Goal: Contribute content: Contribute content

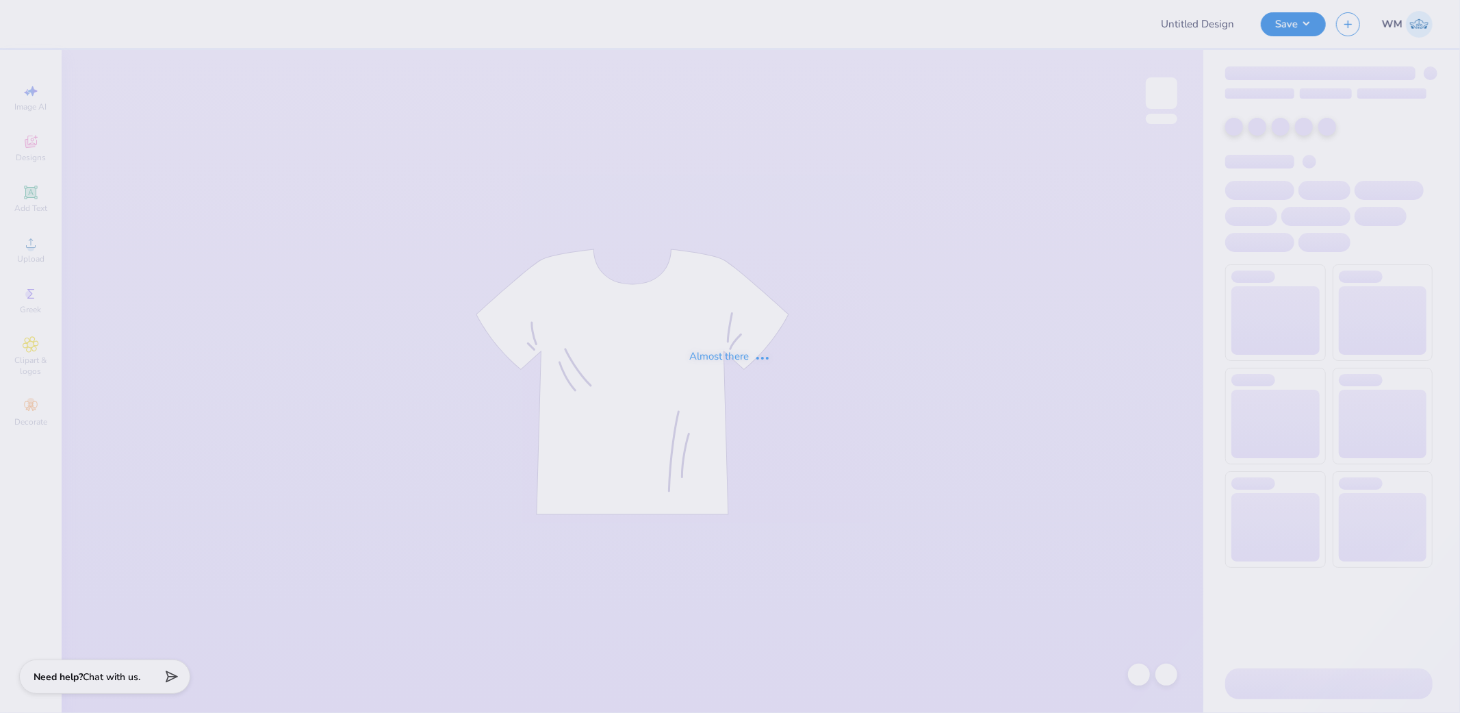
type input "Miami Vice Shirts"
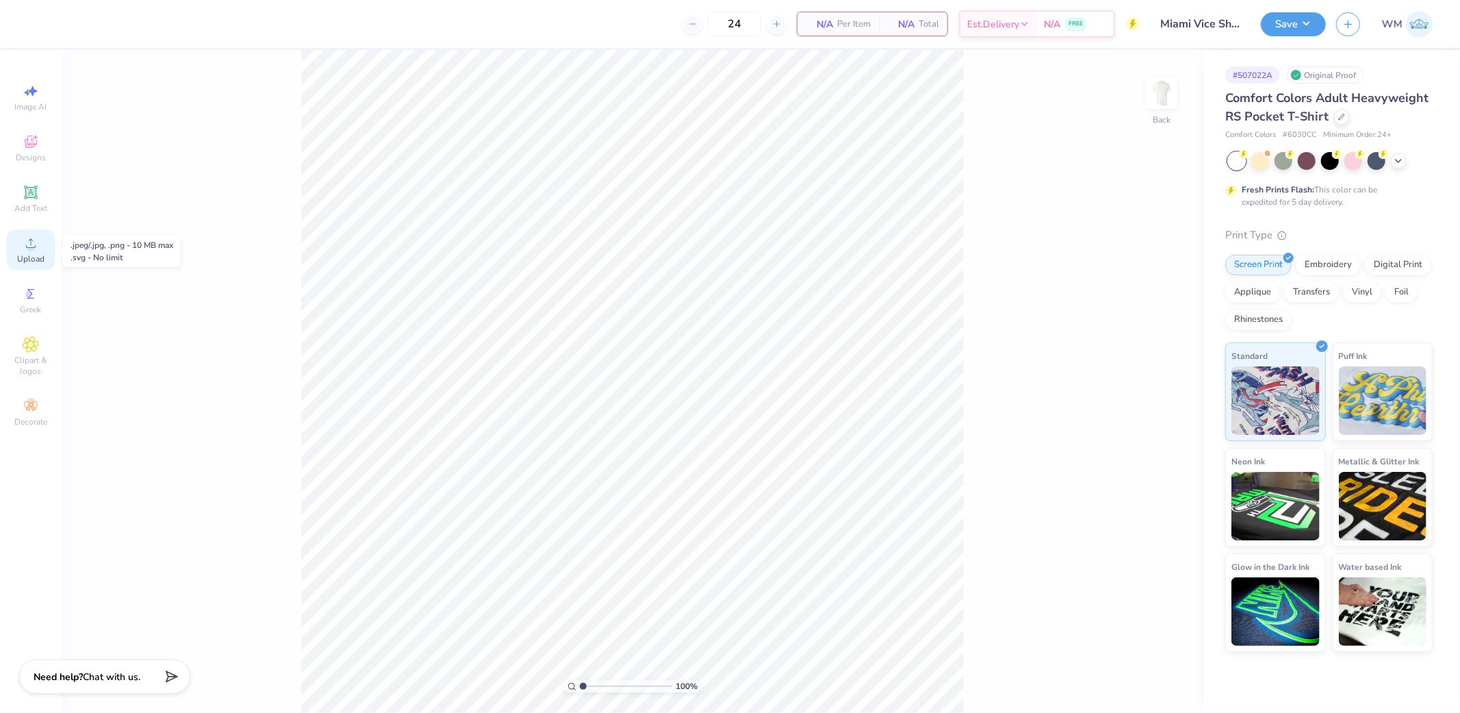
click at [46, 248] on div "Upload" at bounding box center [31, 249] width 48 height 40
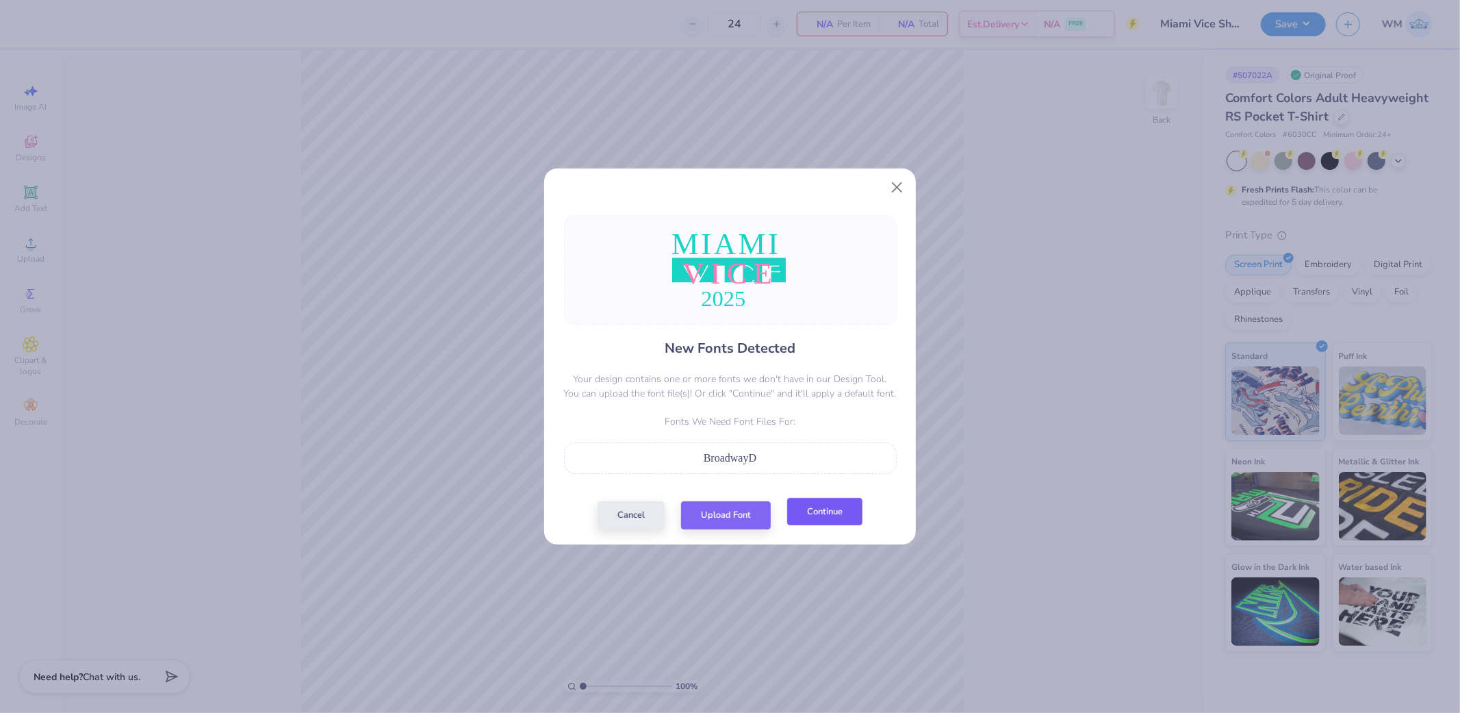
click at [828, 517] on button "Continue" at bounding box center [824, 512] width 75 height 28
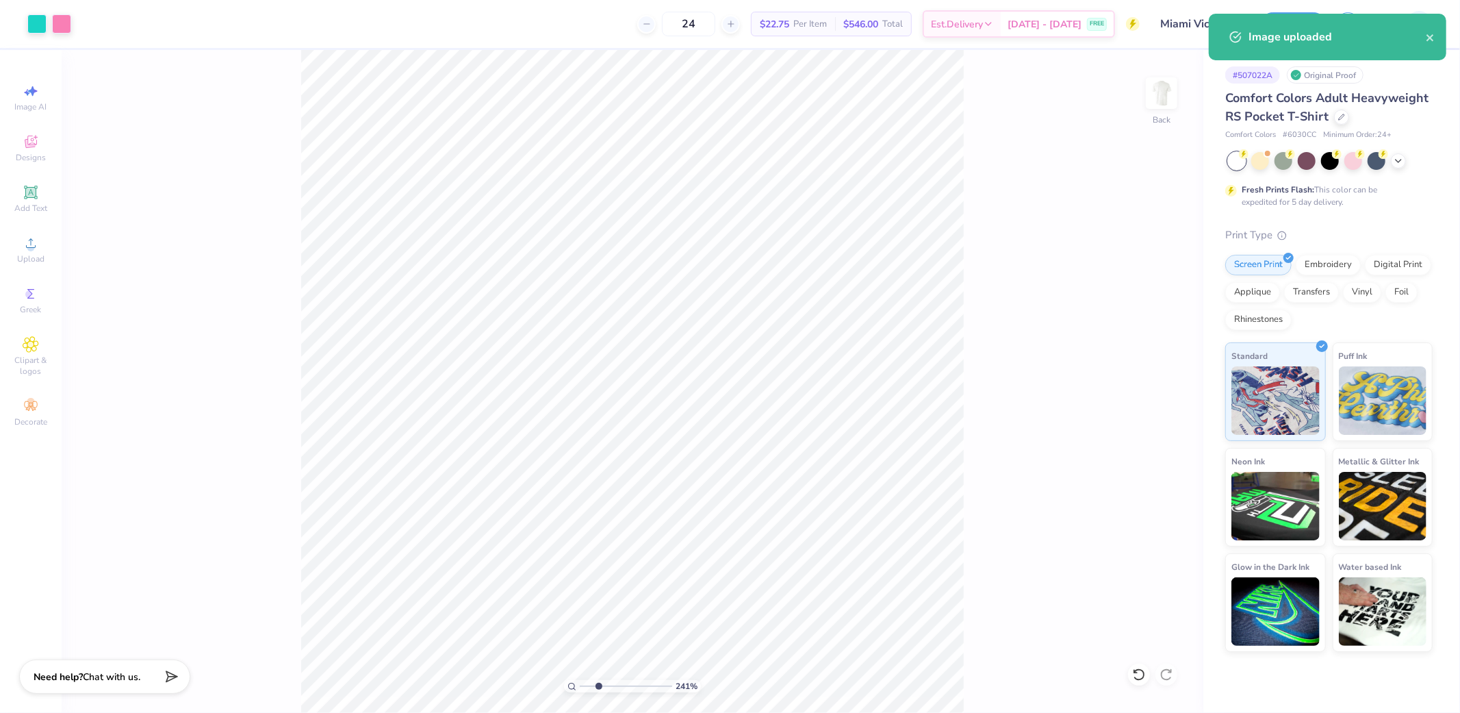
drag, startPoint x: 585, startPoint y: 682, endPoint x: 605, endPoint y: 679, distance: 20.1
type input "2.74"
click at [599, 682] on input "range" at bounding box center [626, 686] width 92 height 12
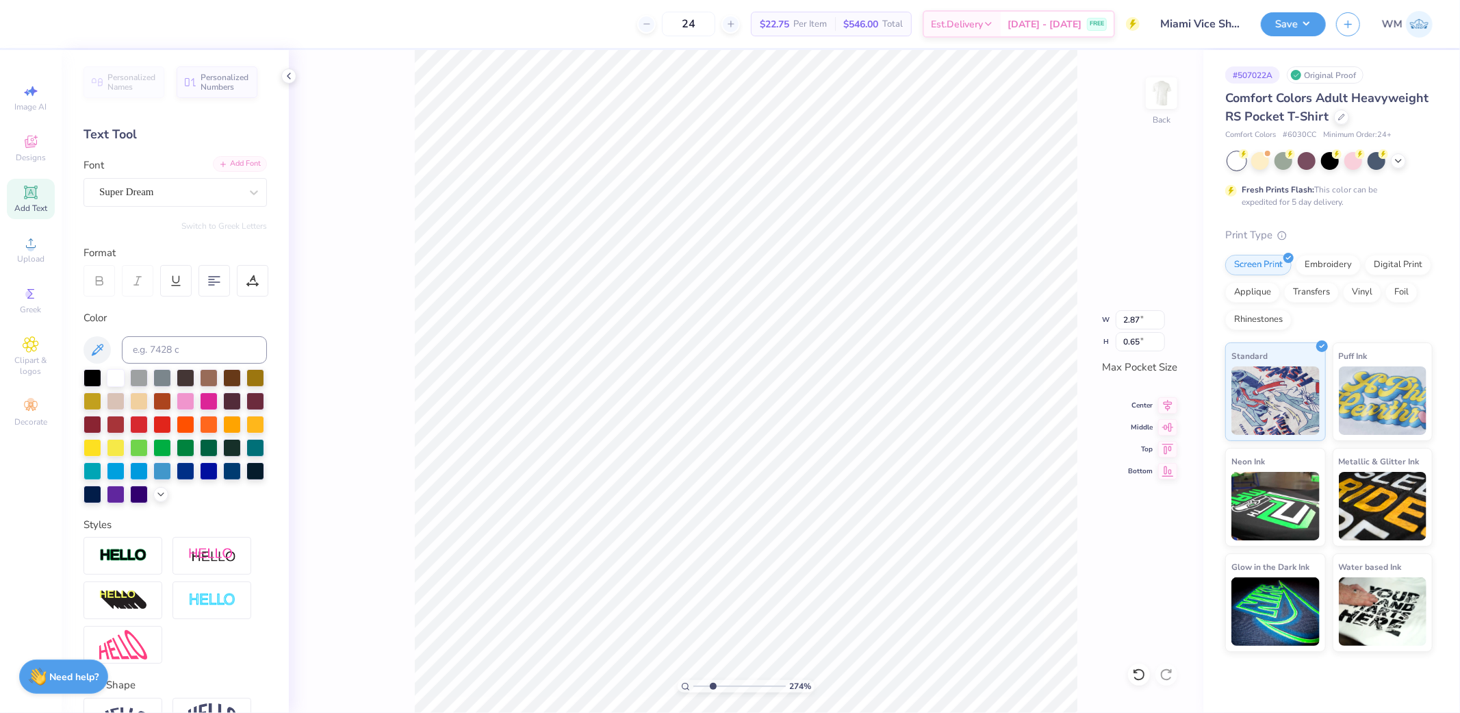
click at [233, 165] on div "Add Font" at bounding box center [240, 164] width 54 height 16
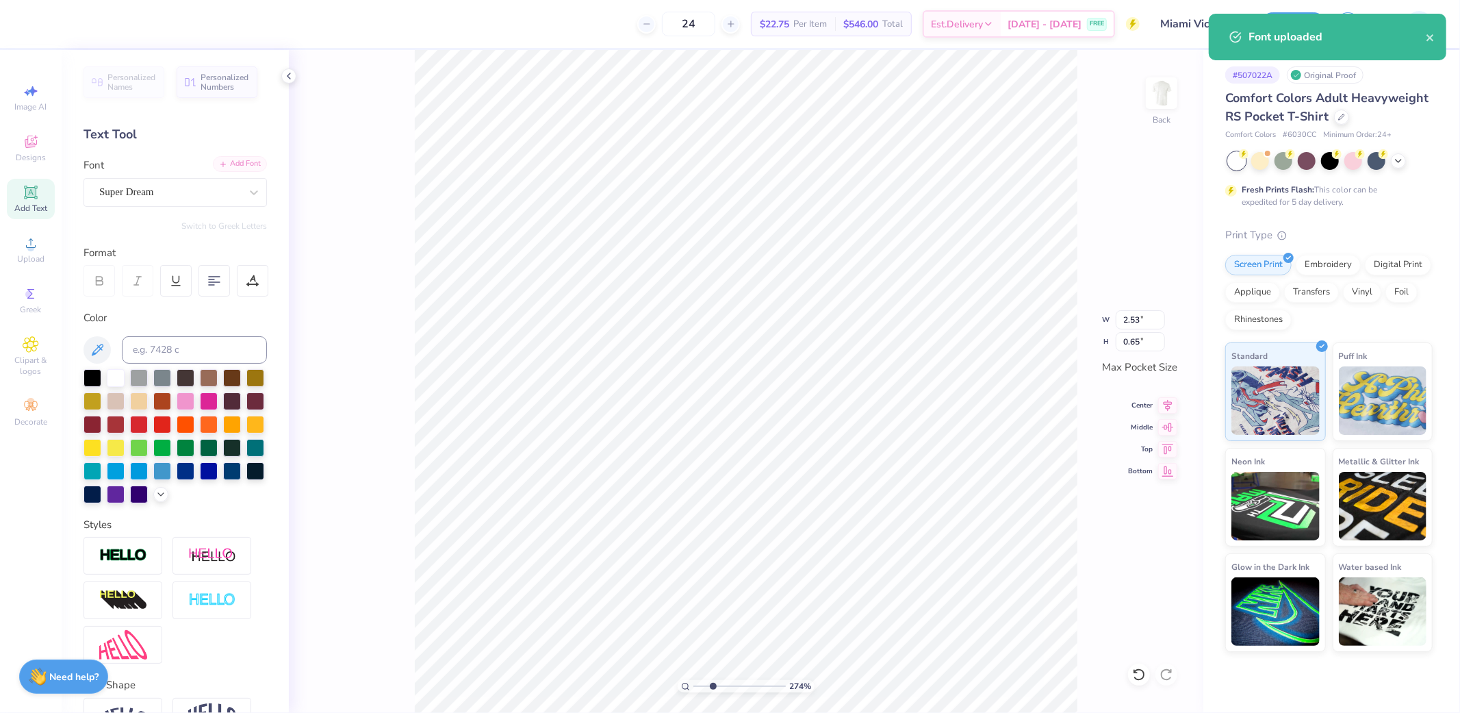
click at [235, 161] on div "Add Font" at bounding box center [240, 164] width 54 height 16
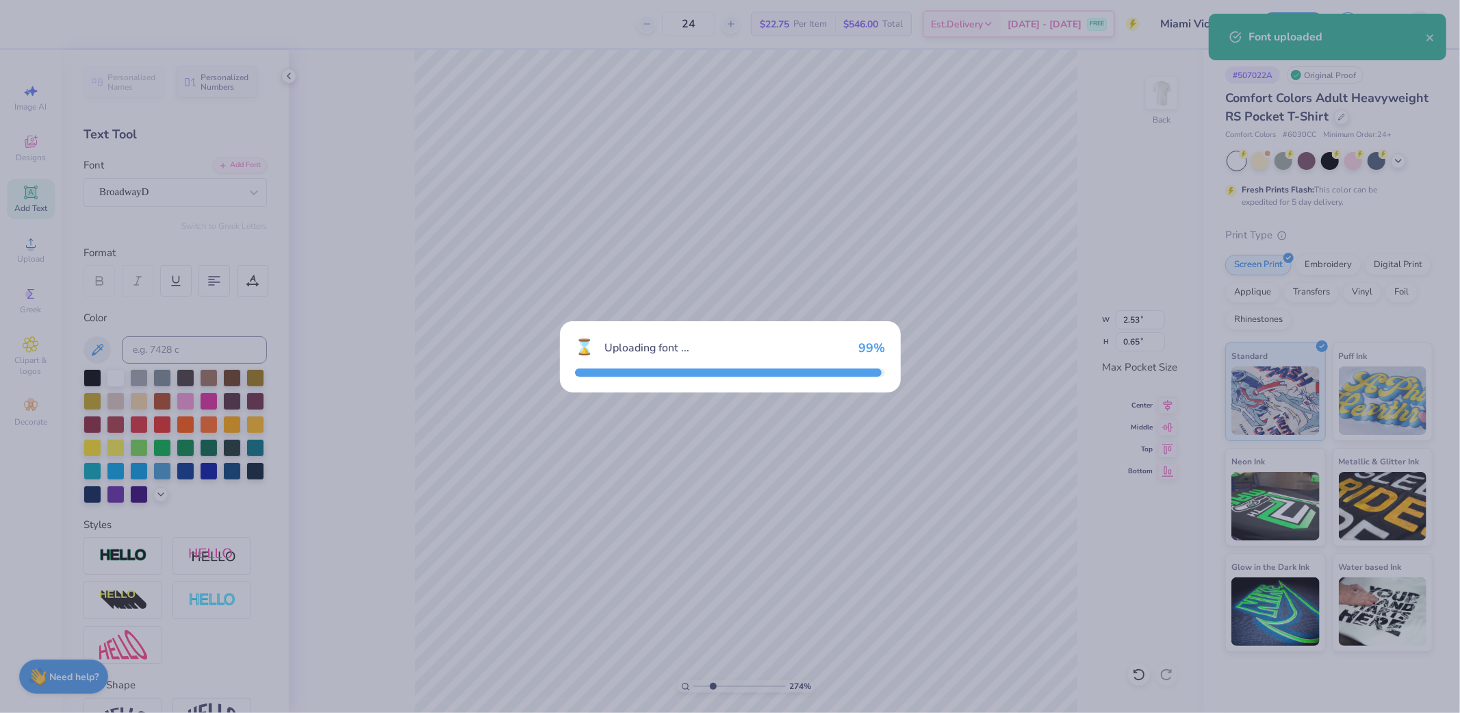
type input "2.94"
type input "0.68"
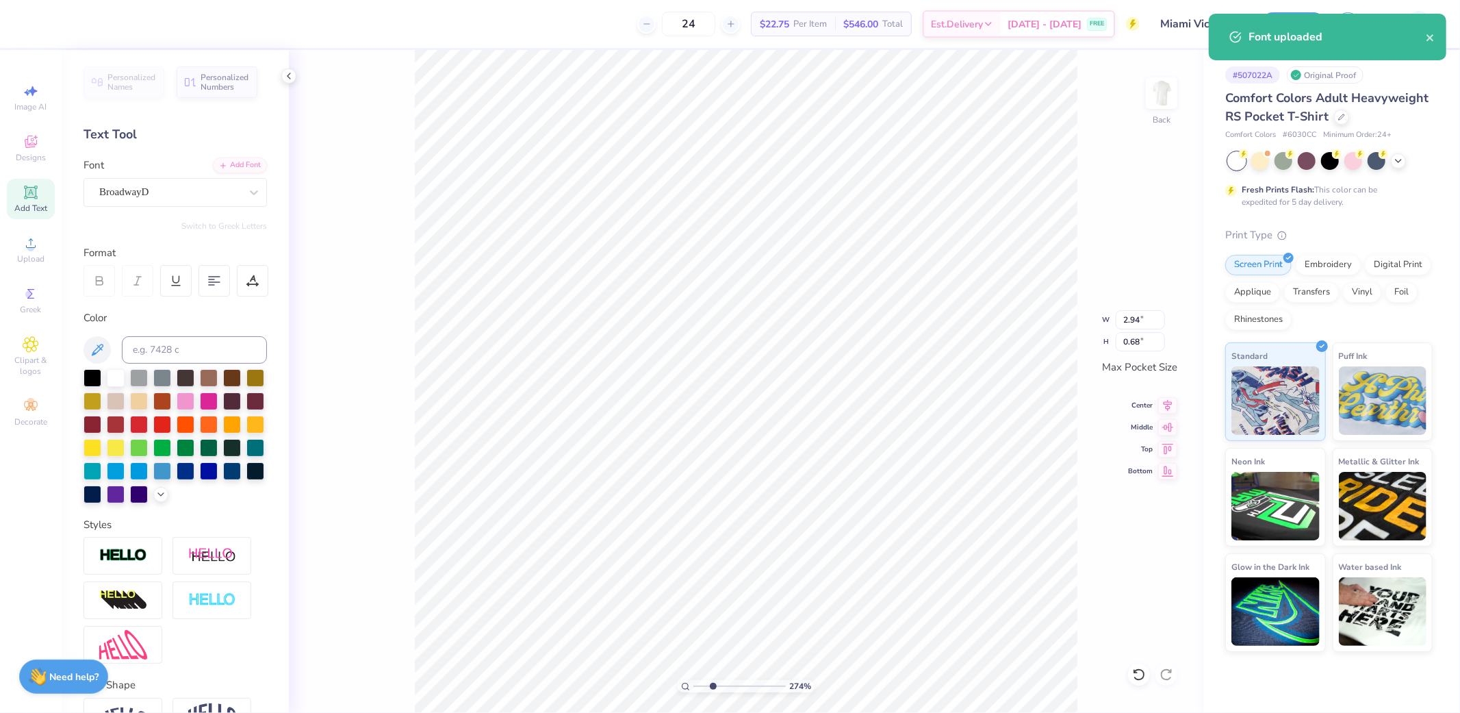
type input "1.59"
type input "0.48"
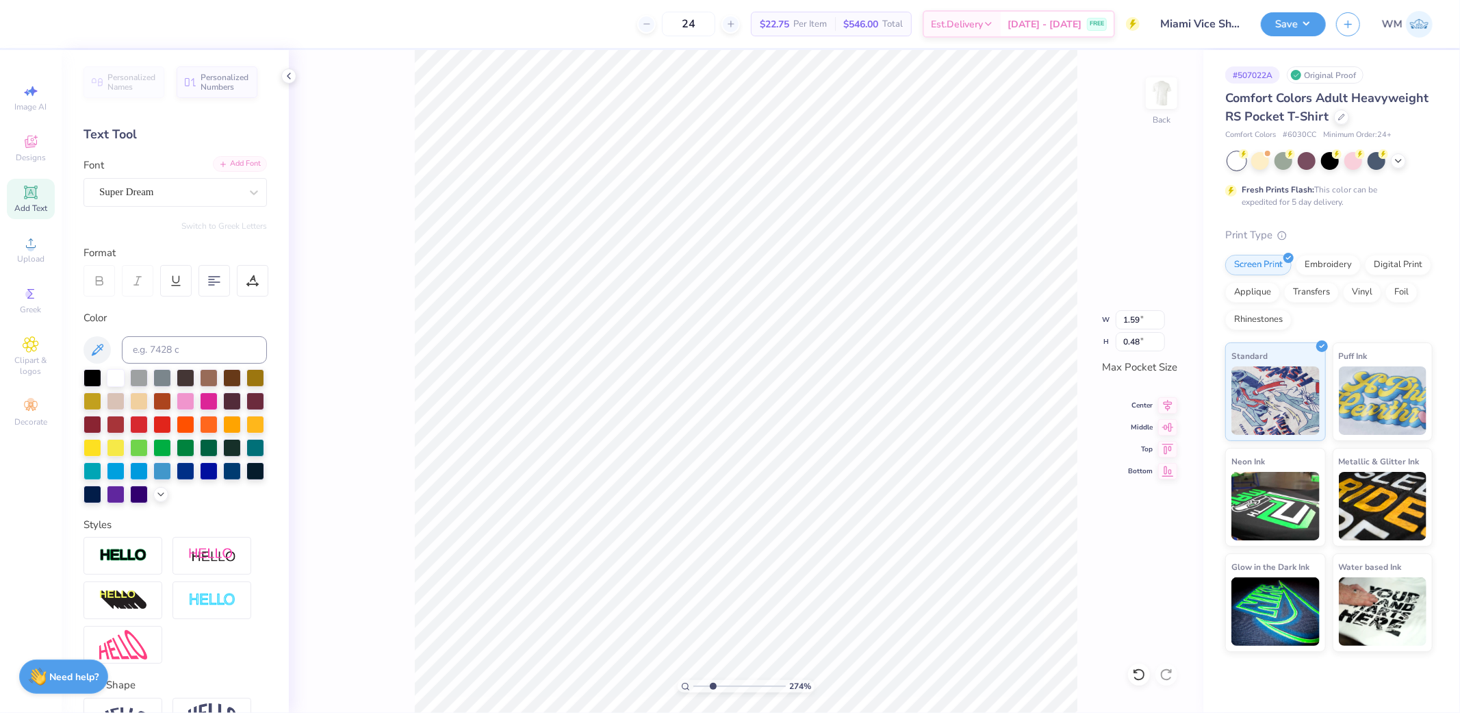
click at [227, 167] on div "Add Font" at bounding box center [240, 164] width 54 height 16
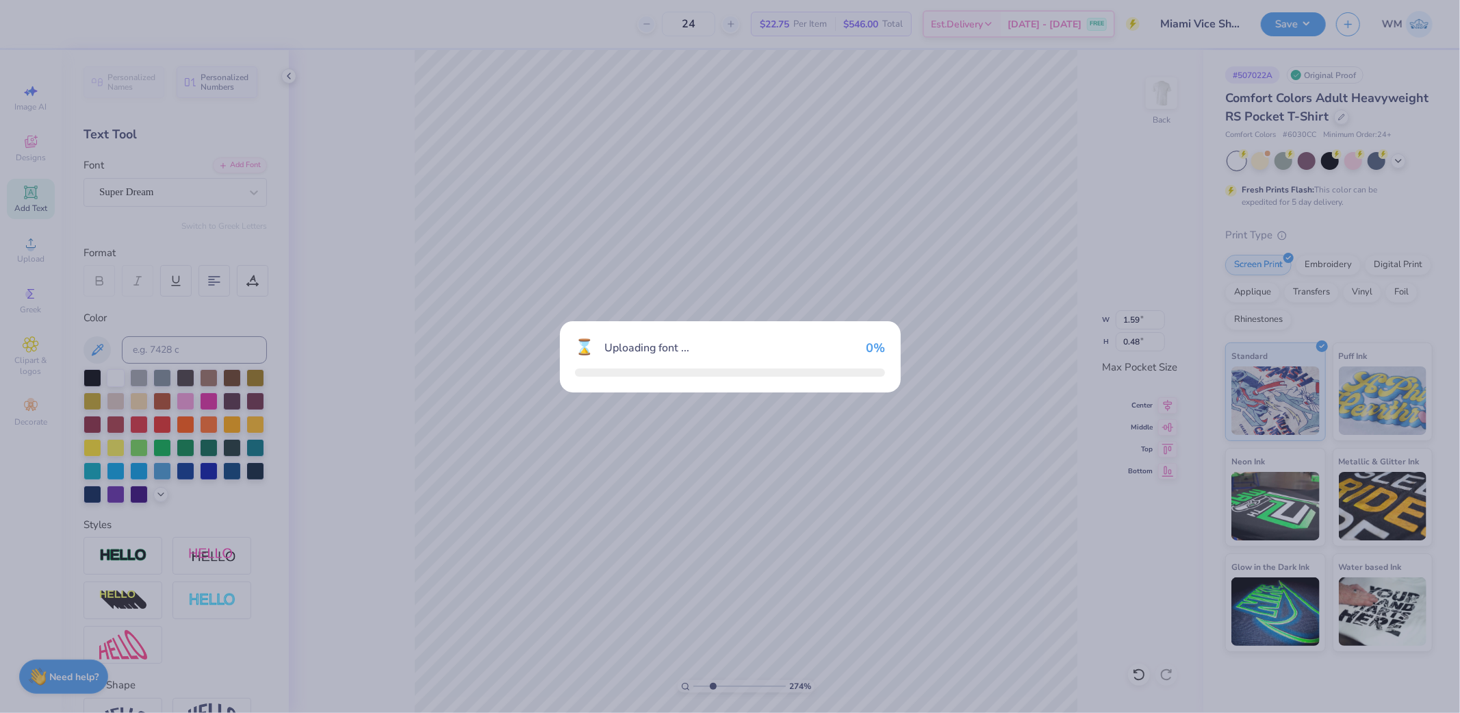
type input "1.70"
type input "0.47"
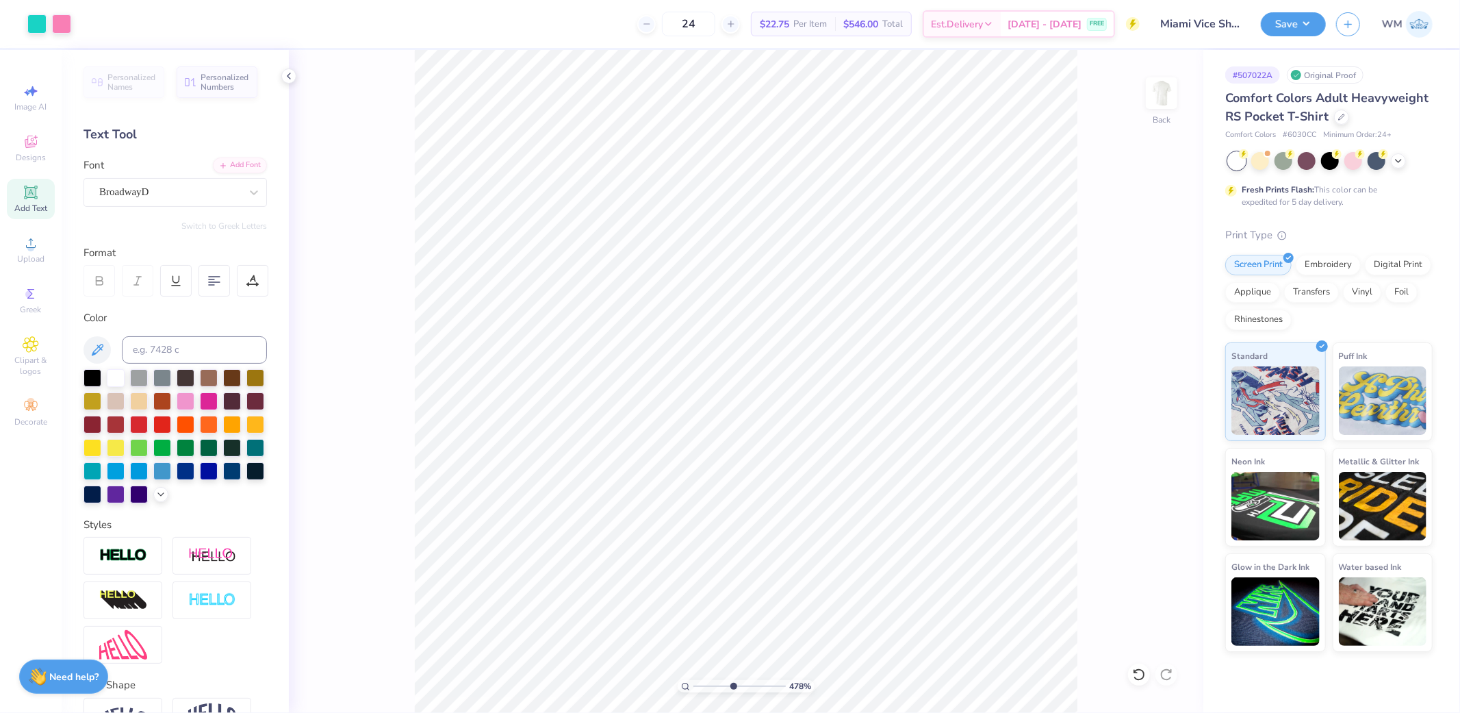
drag, startPoint x: 710, startPoint y: 687, endPoint x: 736, endPoint y: 681, distance: 25.9
type input "4.86"
click at [732, 687] on input "range" at bounding box center [739, 686] width 92 height 12
click at [1164, 402] on icon at bounding box center [1168, 404] width 9 height 12
type input "2.94"
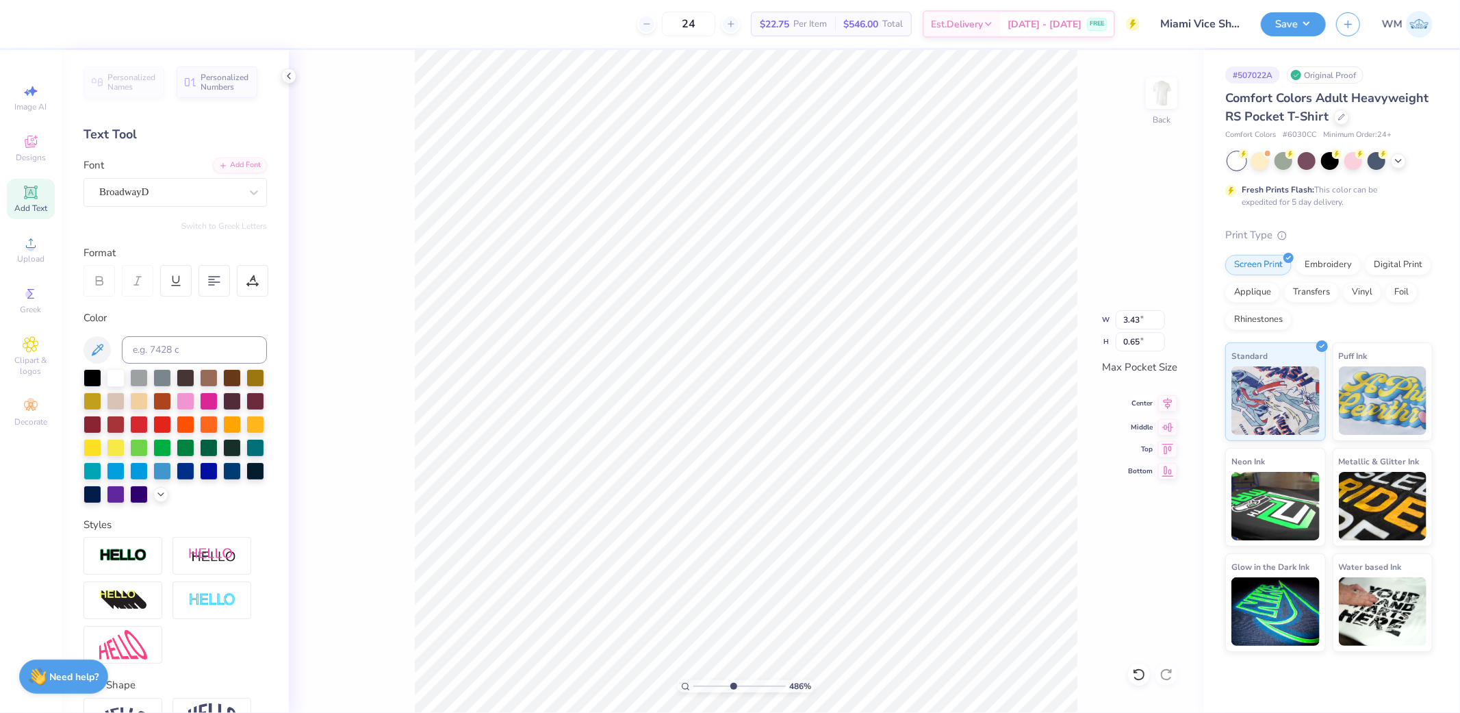
type input "0.68"
click at [1170, 407] on icon at bounding box center [1167, 403] width 19 height 16
click at [253, 284] on icon at bounding box center [252, 284] width 10 height 0
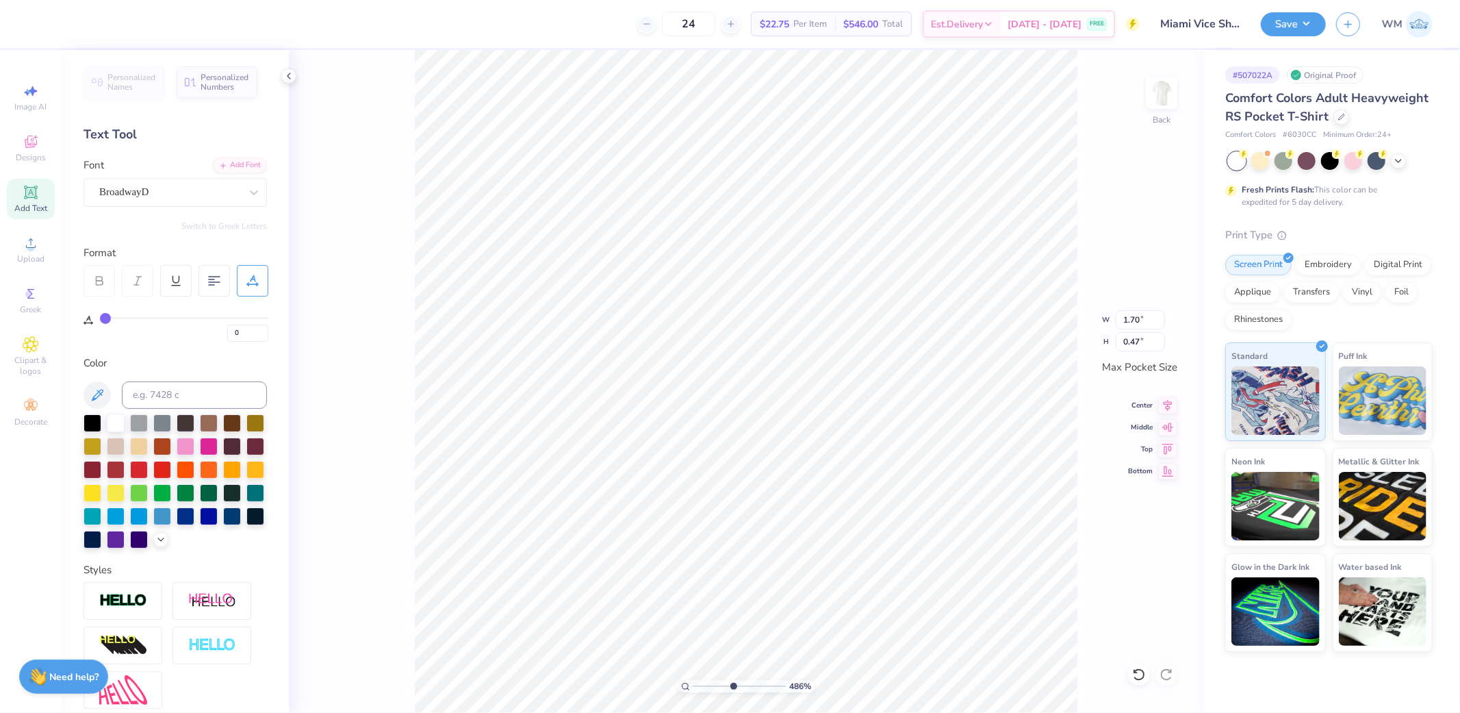
click at [113, 311] on div "0" at bounding box center [184, 325] width 168 height 31
drag, startPoint x: 97, startPoint y: 317, endPoint x: 116, endPoint y: 319, distance: 19.3
click at [118, 318] on div "0" at bounding box center [176, 318] width 185 height 45
type input "2"
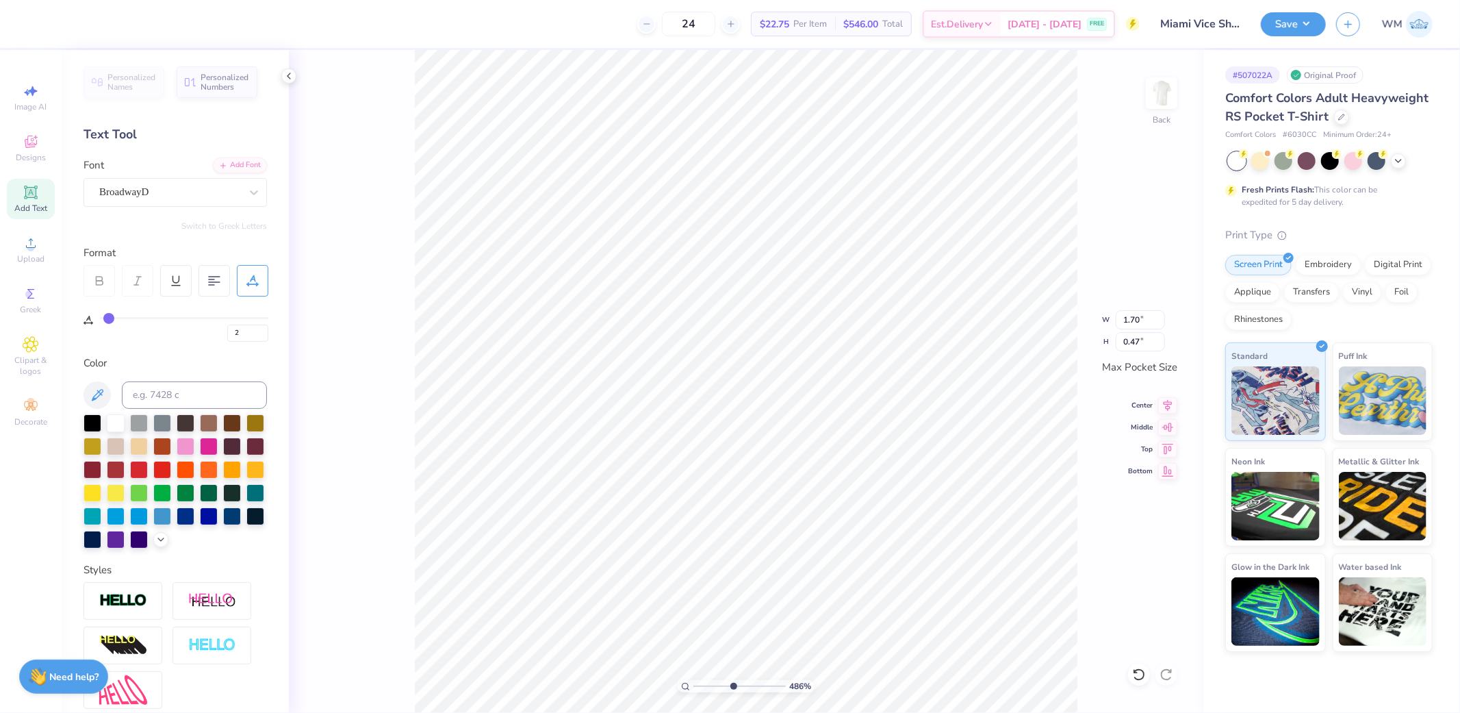
type input "3"
type input "4"
type input "5"
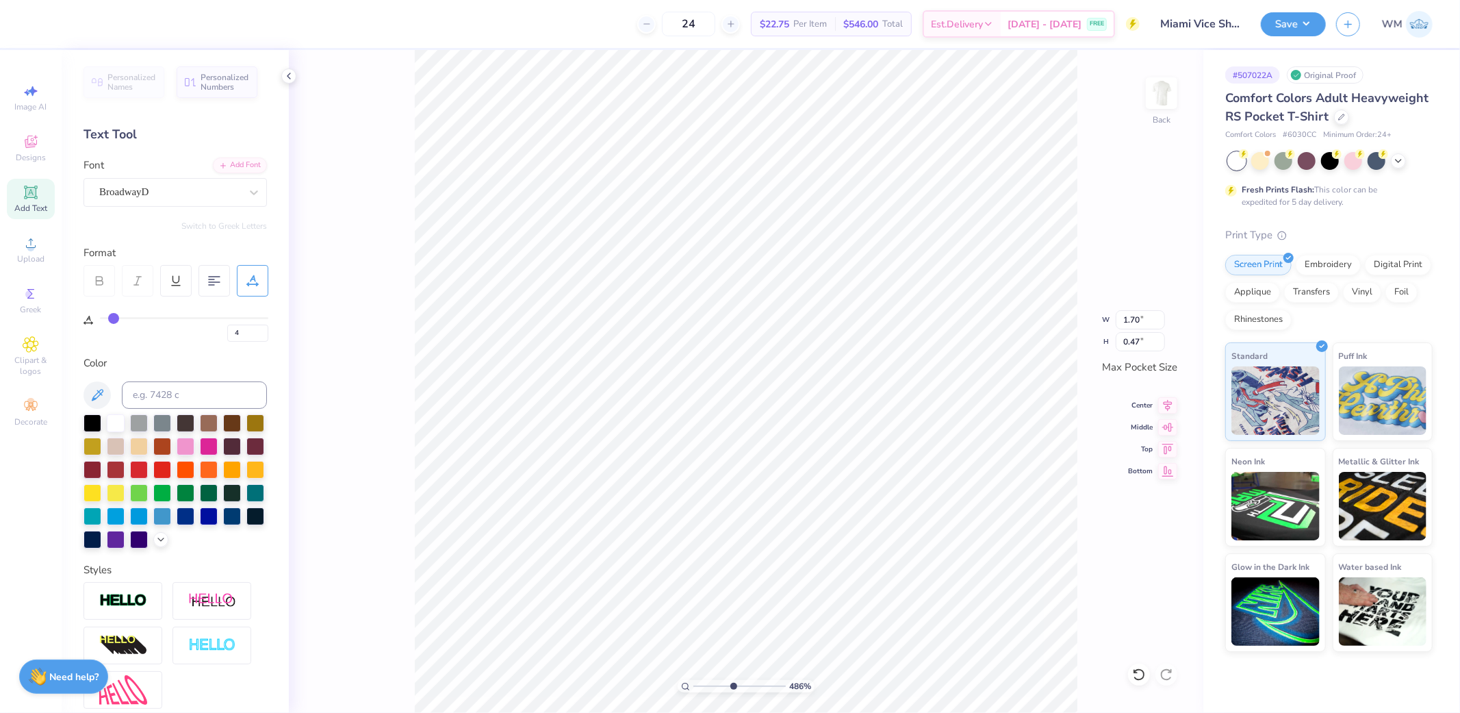
type input "5"
type input "6"
type input "7"
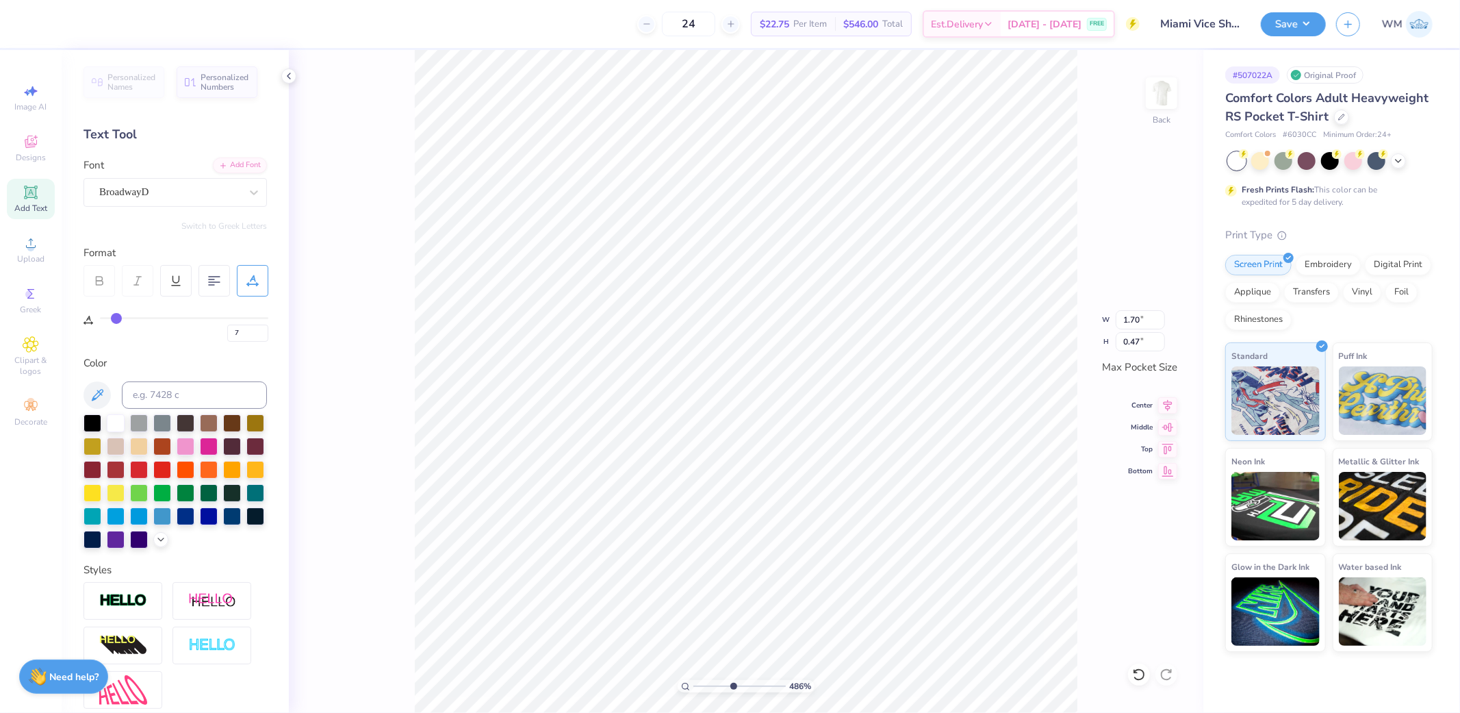
type input "8"
type input "9"
type input "10"
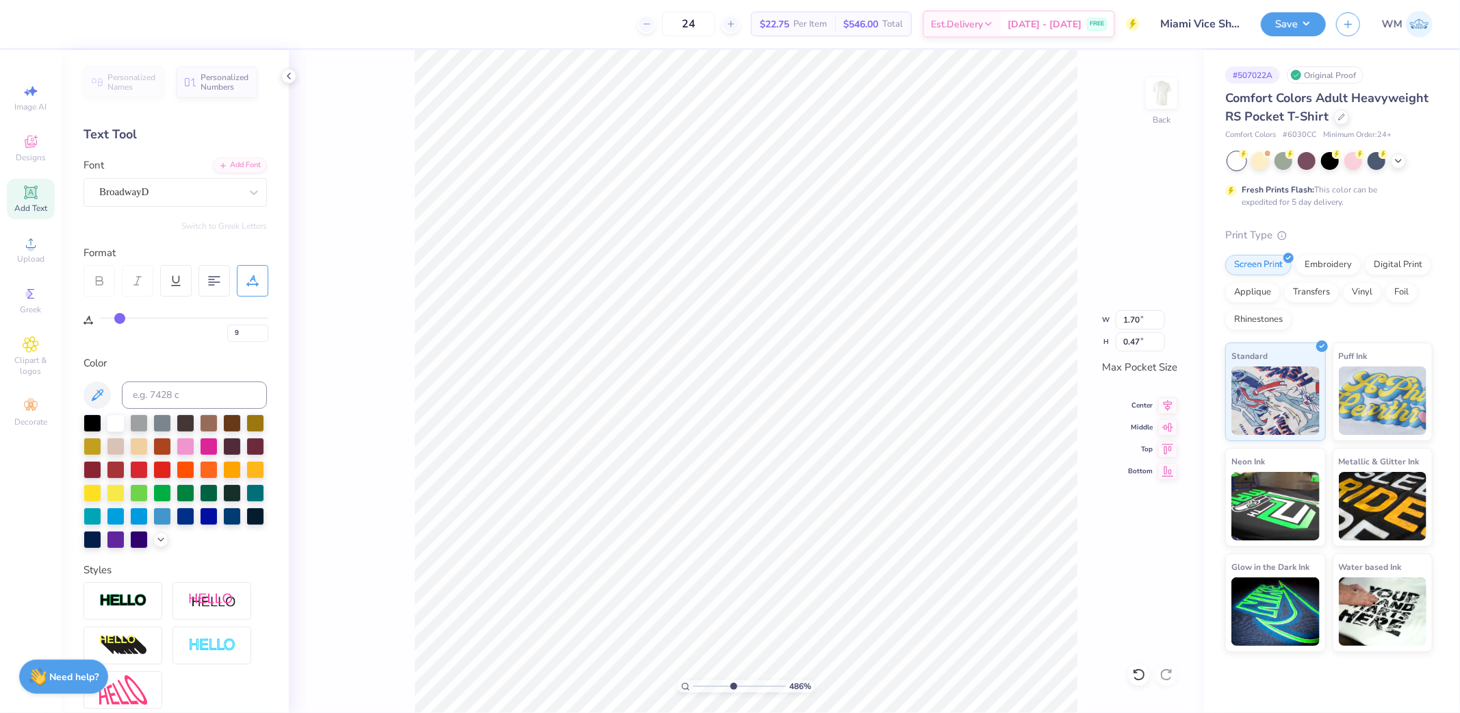
type input "10"
type input "11"
type input "12"
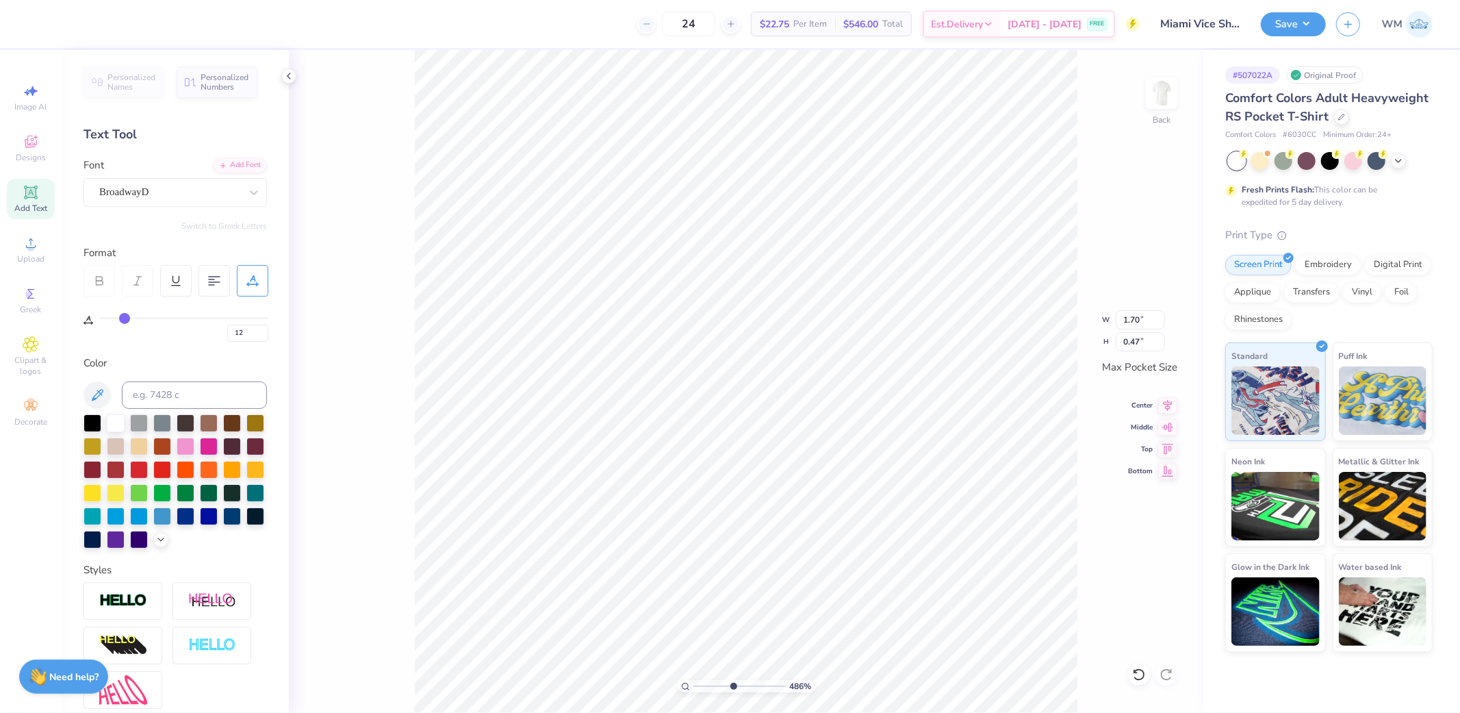
type input "13"
type input "14"
type input "15"
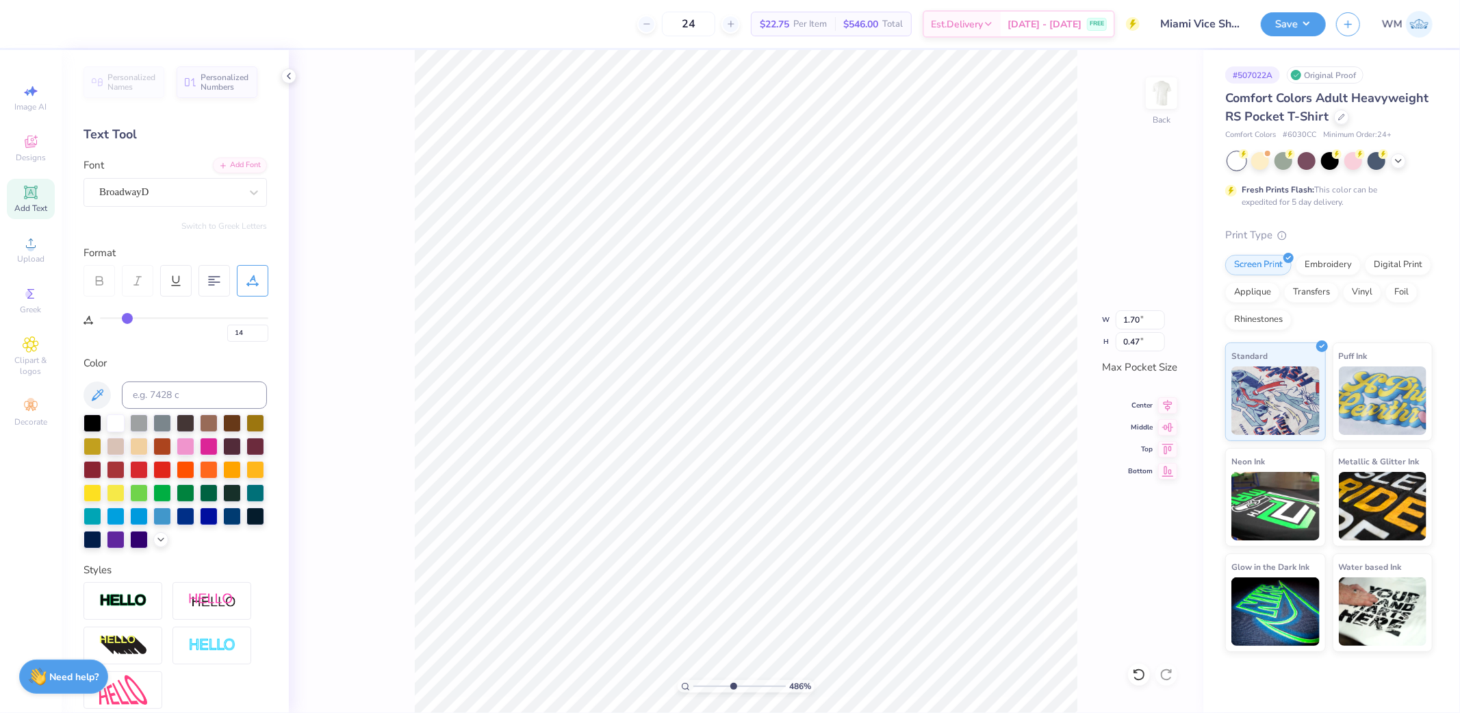
type input "15"
type input "16"
type input "17"
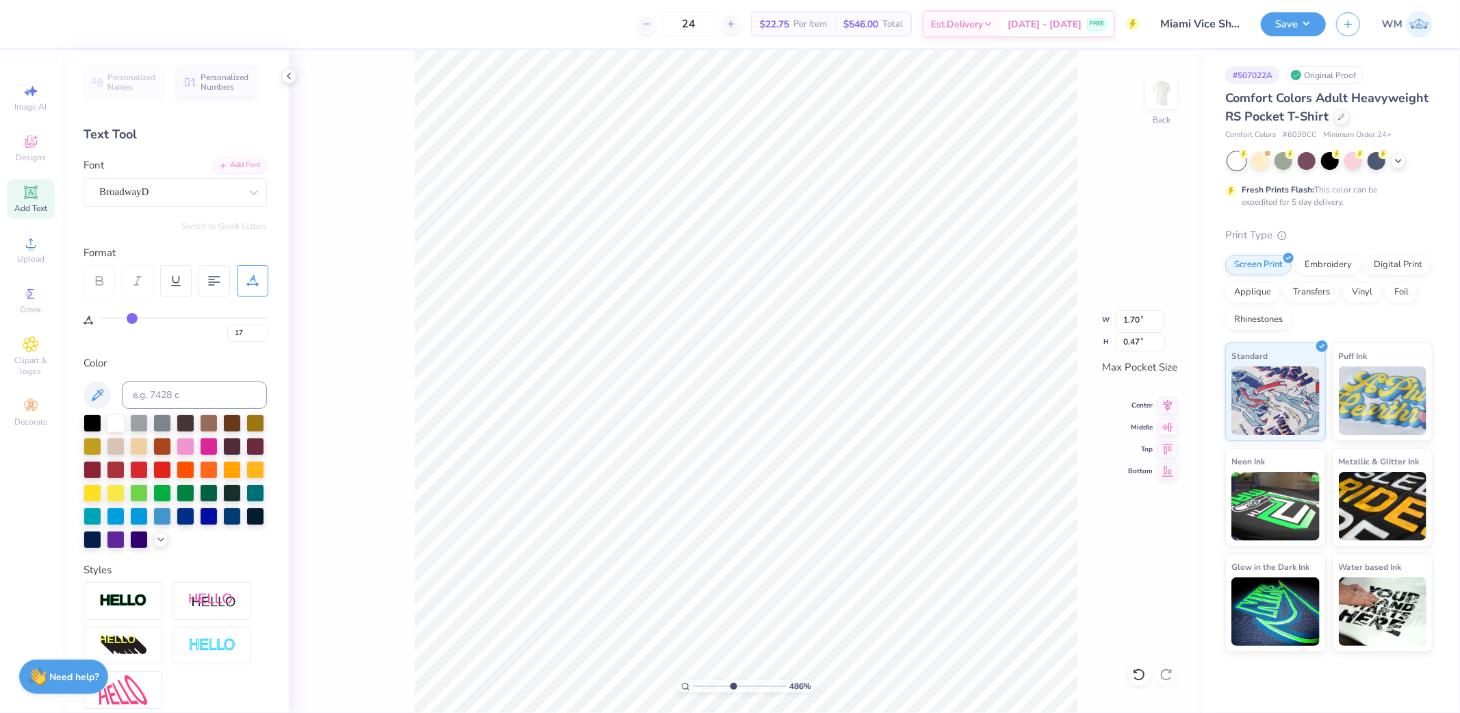
drag, startPoint x: 107, startPoint y: 319, endPoint x: 131, endPoint y: 319, distance: 24.0
type input "17"
click at [131, 319] on input "range" at bounding box center [184, 318] width 168 height 2
type input "2.04"
type input "16"
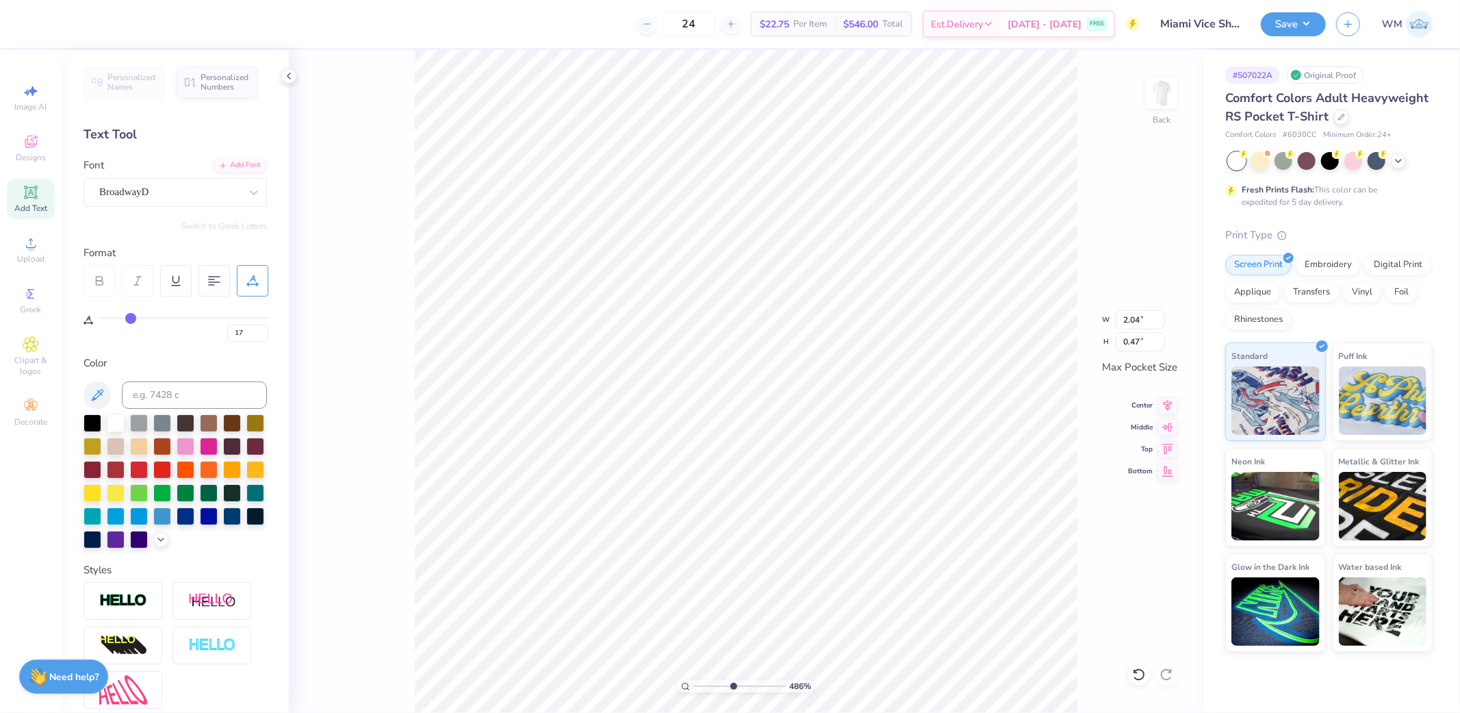
type input "16"
type input "17"
type input "18"
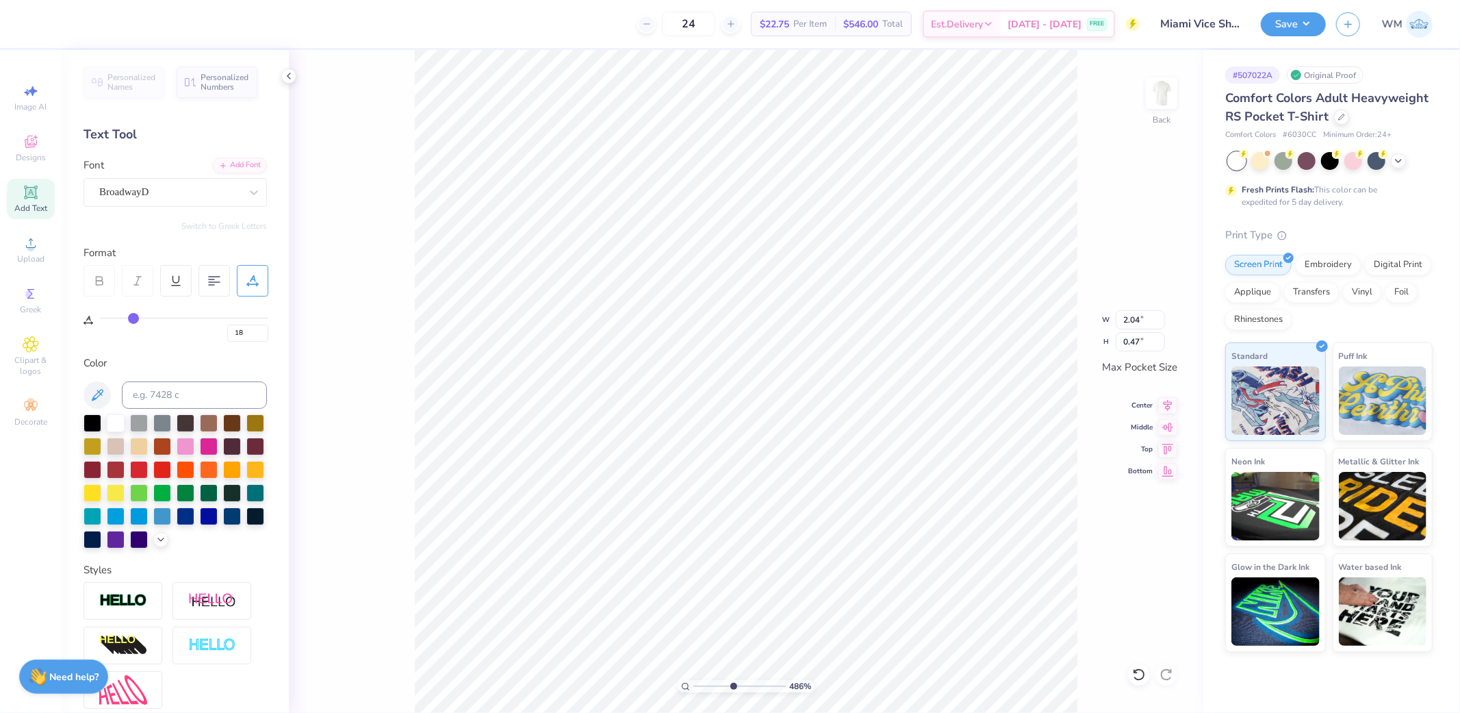
type input "19"
type input "20"
type input "21"
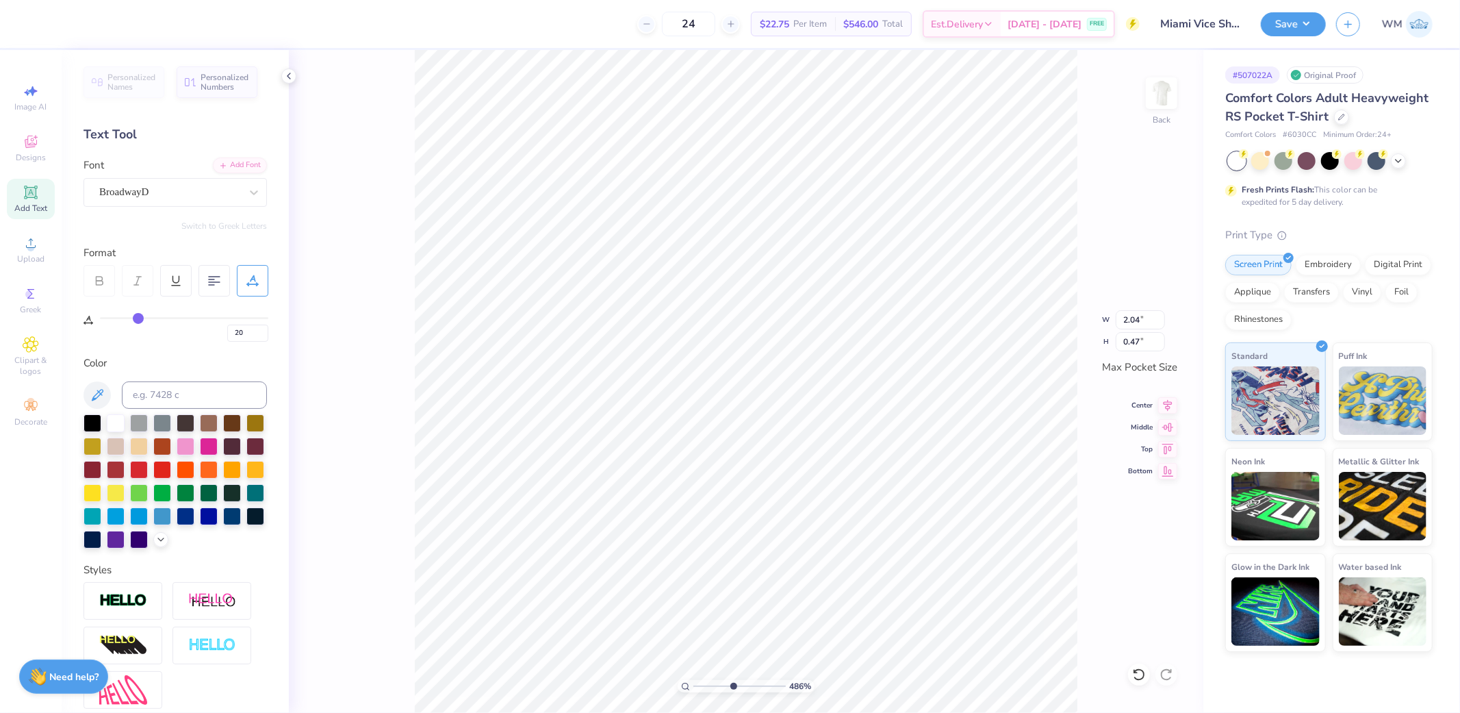
type input "21"
type input "22"
type input "23"
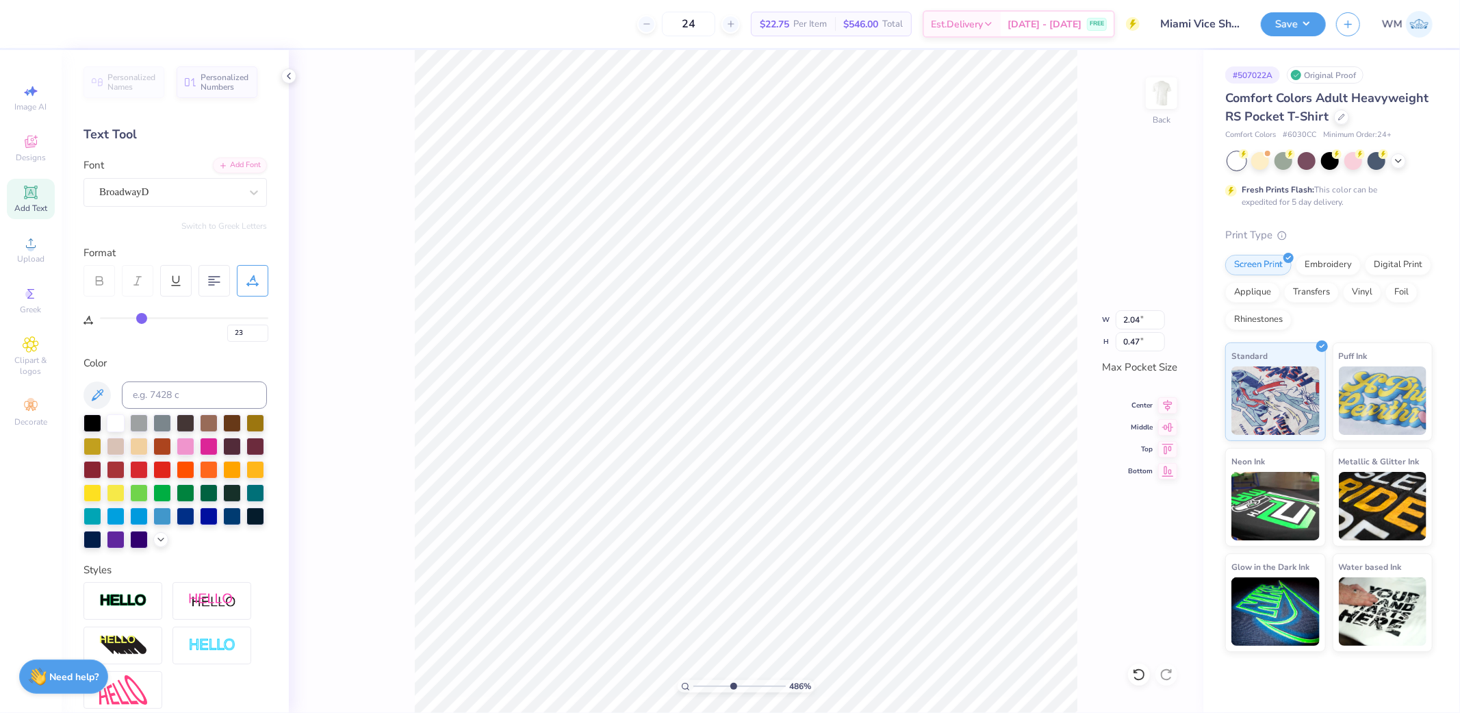
type input "24"
type input "25"
type input "26"
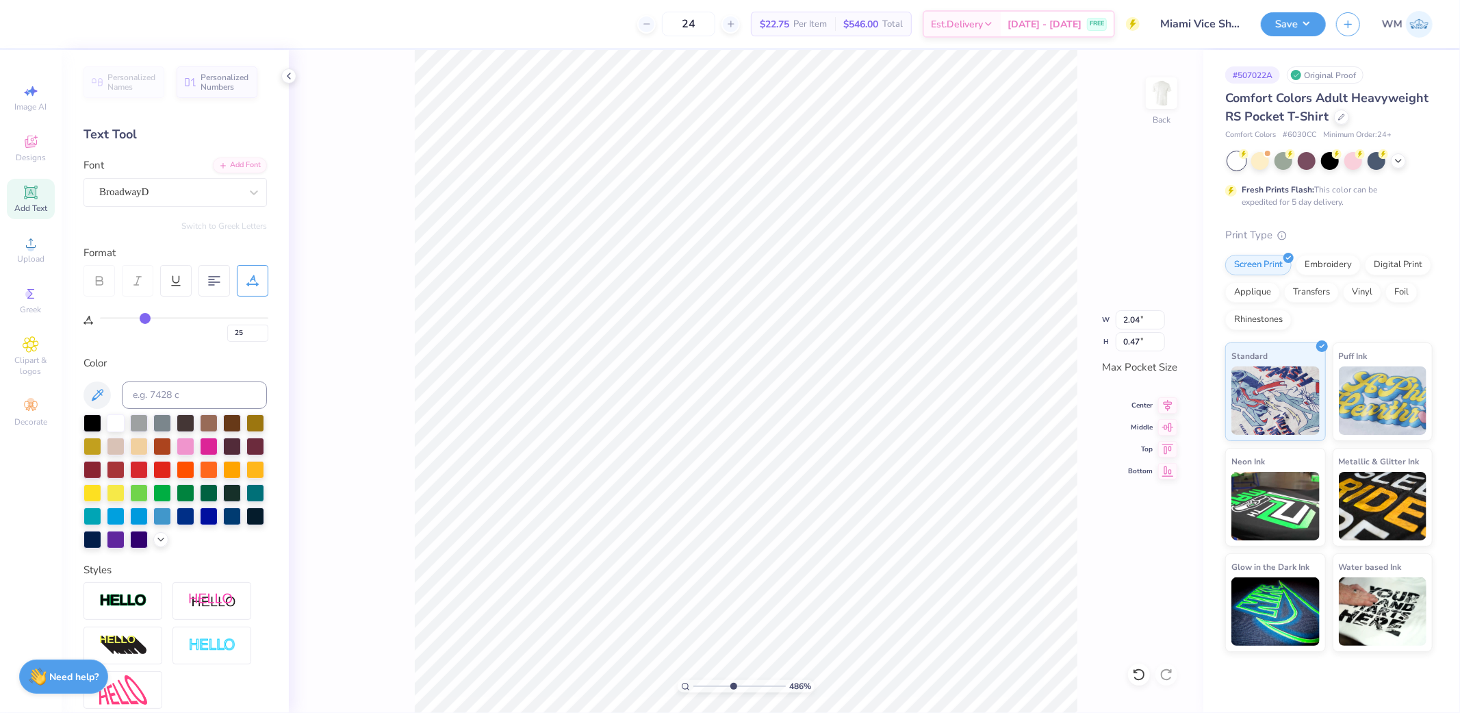
type input "26"
type input "27"
type input "28"
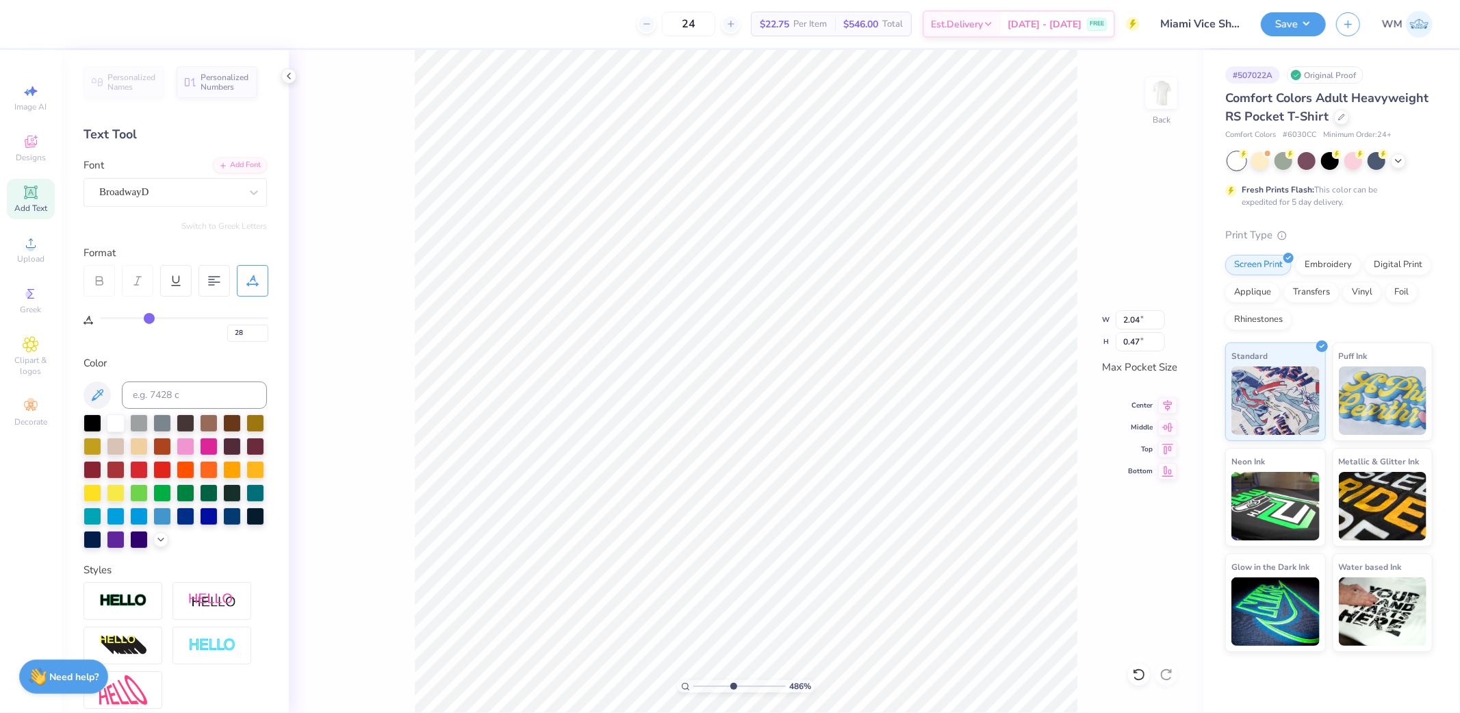
drag, startPoint x: 130, startPoint y: 319, endPoint x: 149, endPoint y: 318, distance: 19.2
type input "28"
click at [149, 318] on input "range" at bounding box center [184, 318] width 168 height 2
type input "2.26"
type input "29"
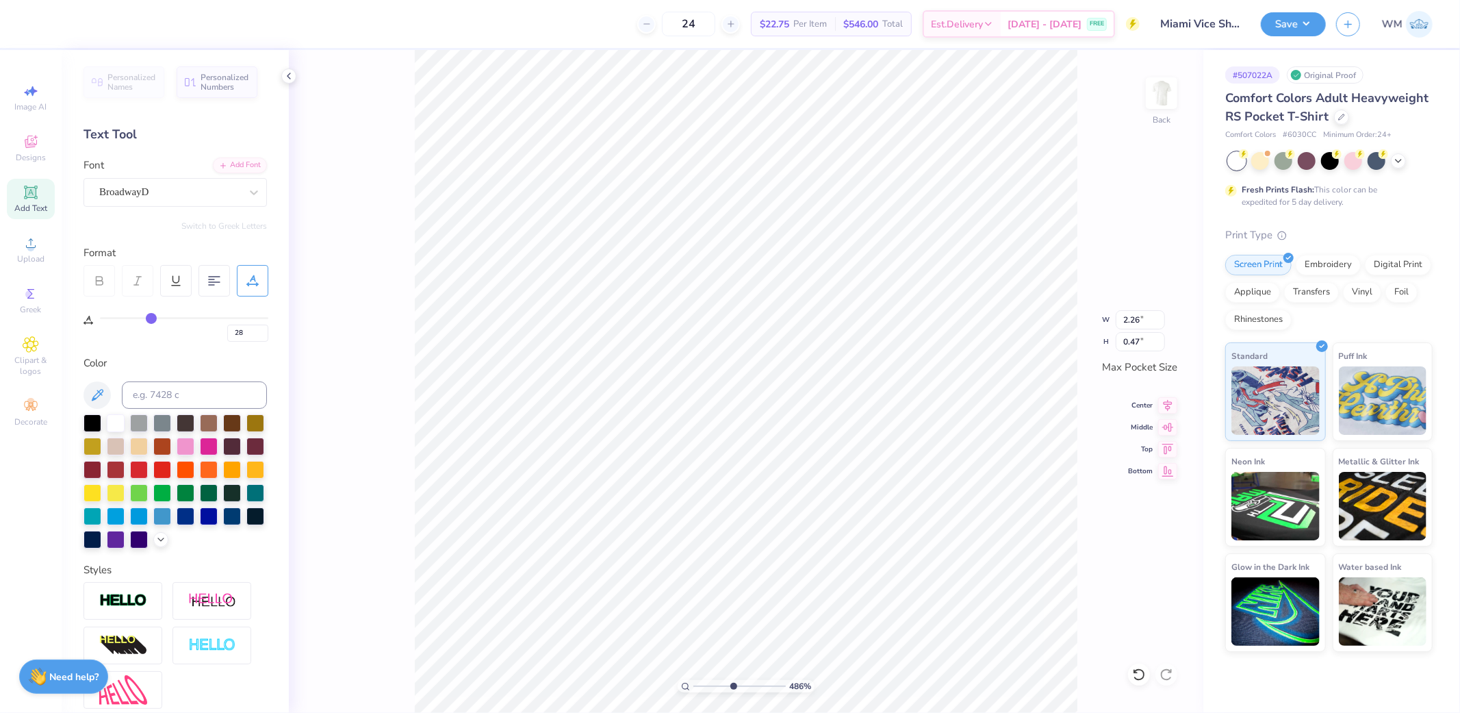
type input "29"
type input "30"
type input "31"
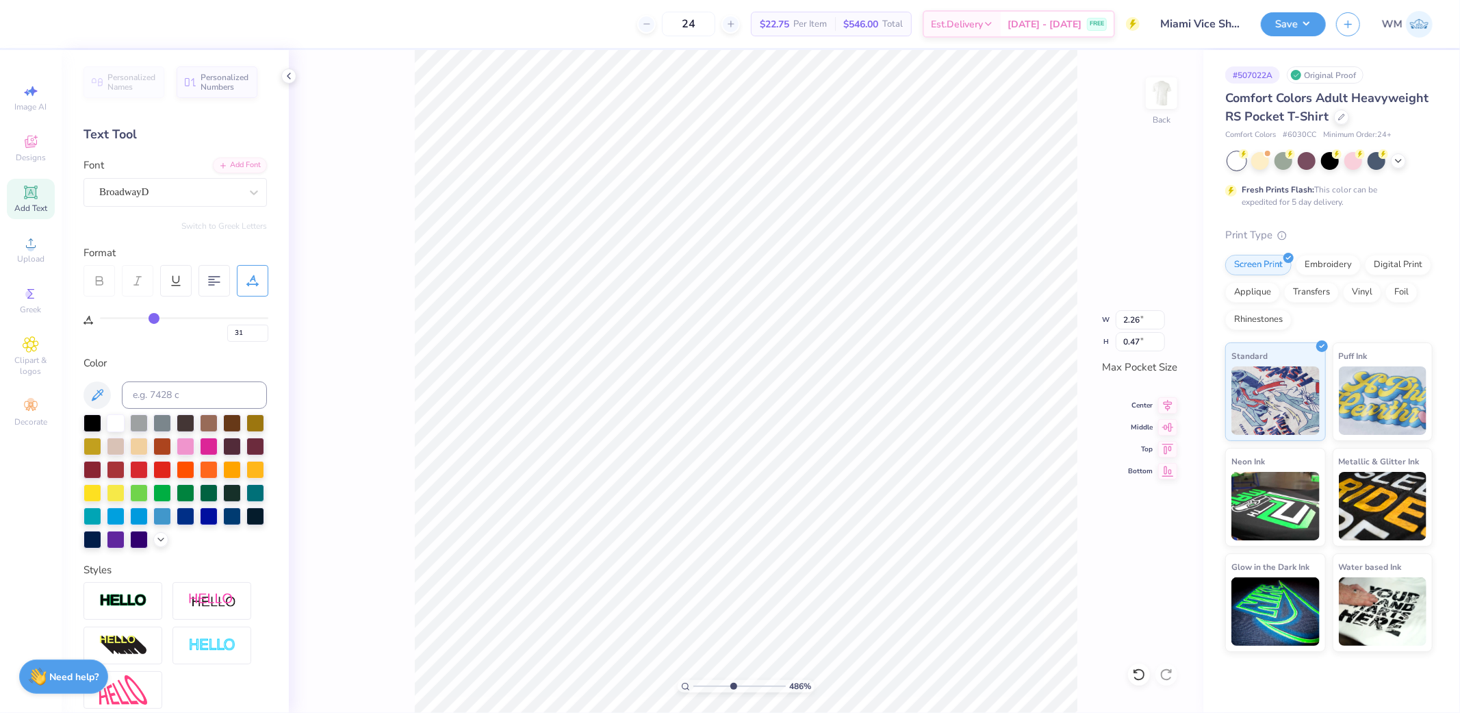
type input "32"
type input "33"
type input "35"
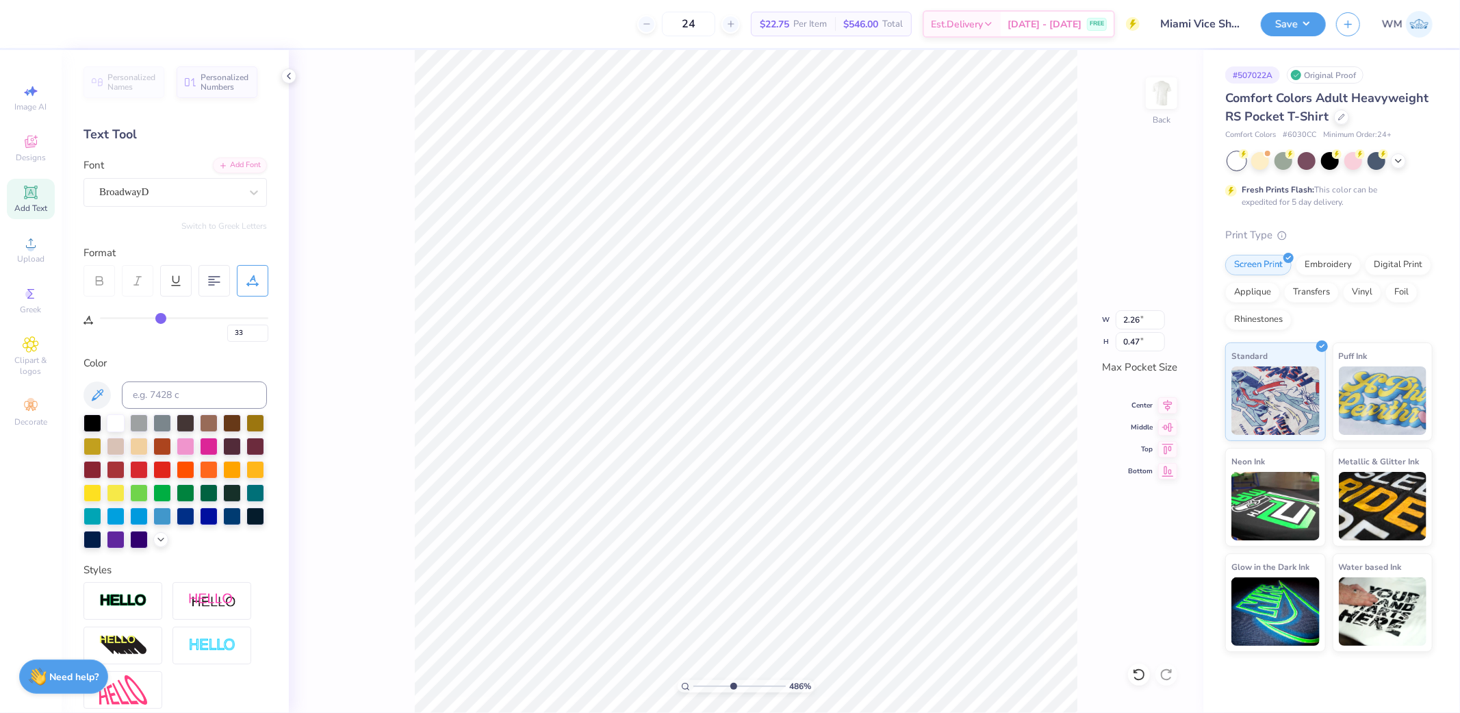
type input "35"
type input "36"
type input "37"
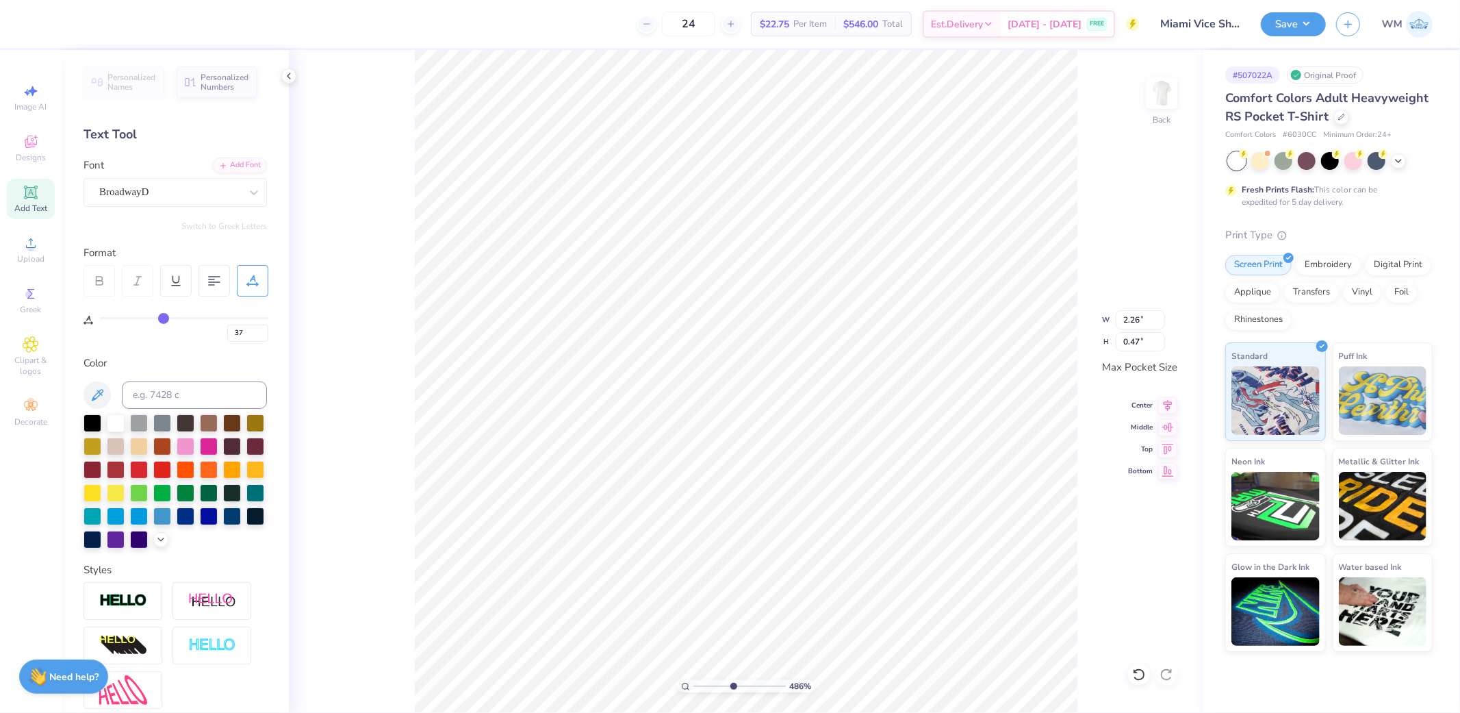
type input "38"
type input "39"
drag, startPoint x: 149, startPoint y: 318, endPoint x: 166, endPoint y: 317, distance: 17.1
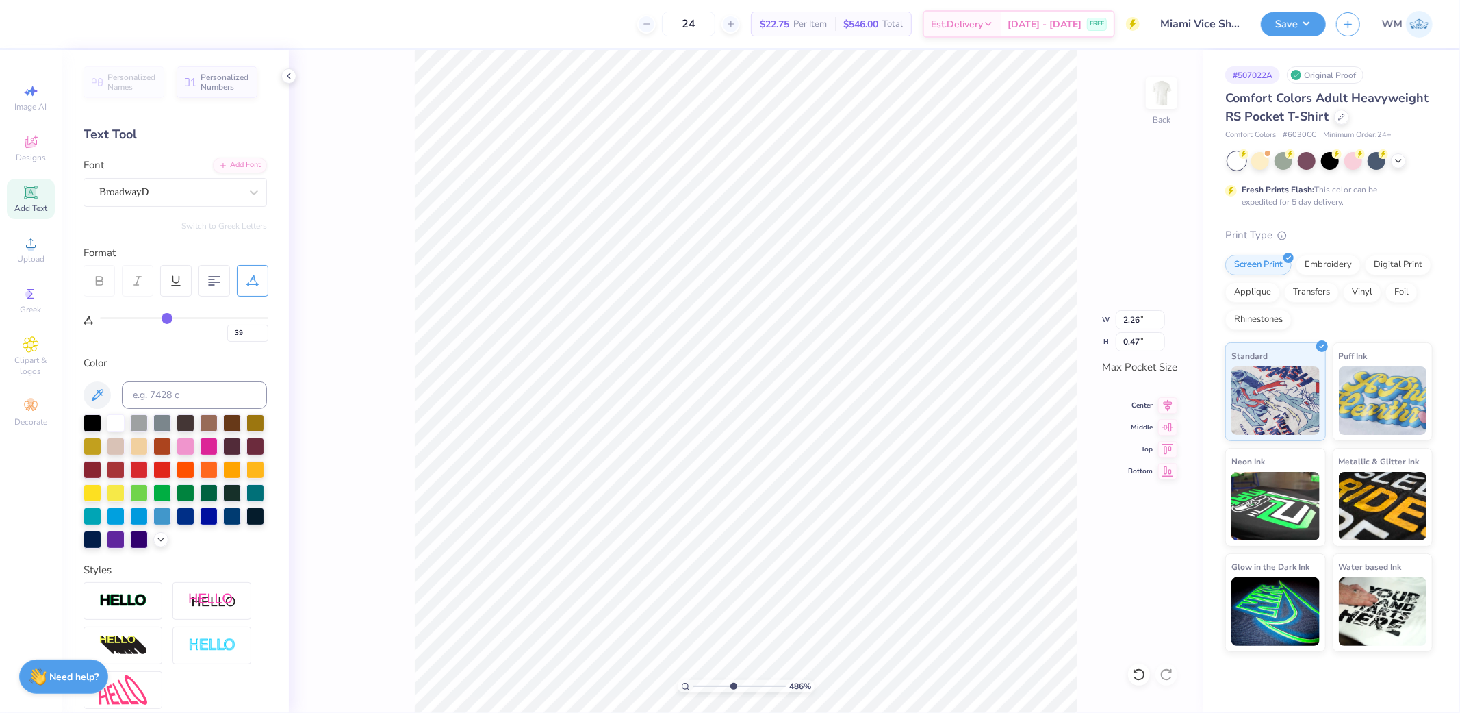
type input "39"
click at [166, 317] on input "range" at bounding box center [184, 318] width 168 height 2
type input "2.49"
type input "40"
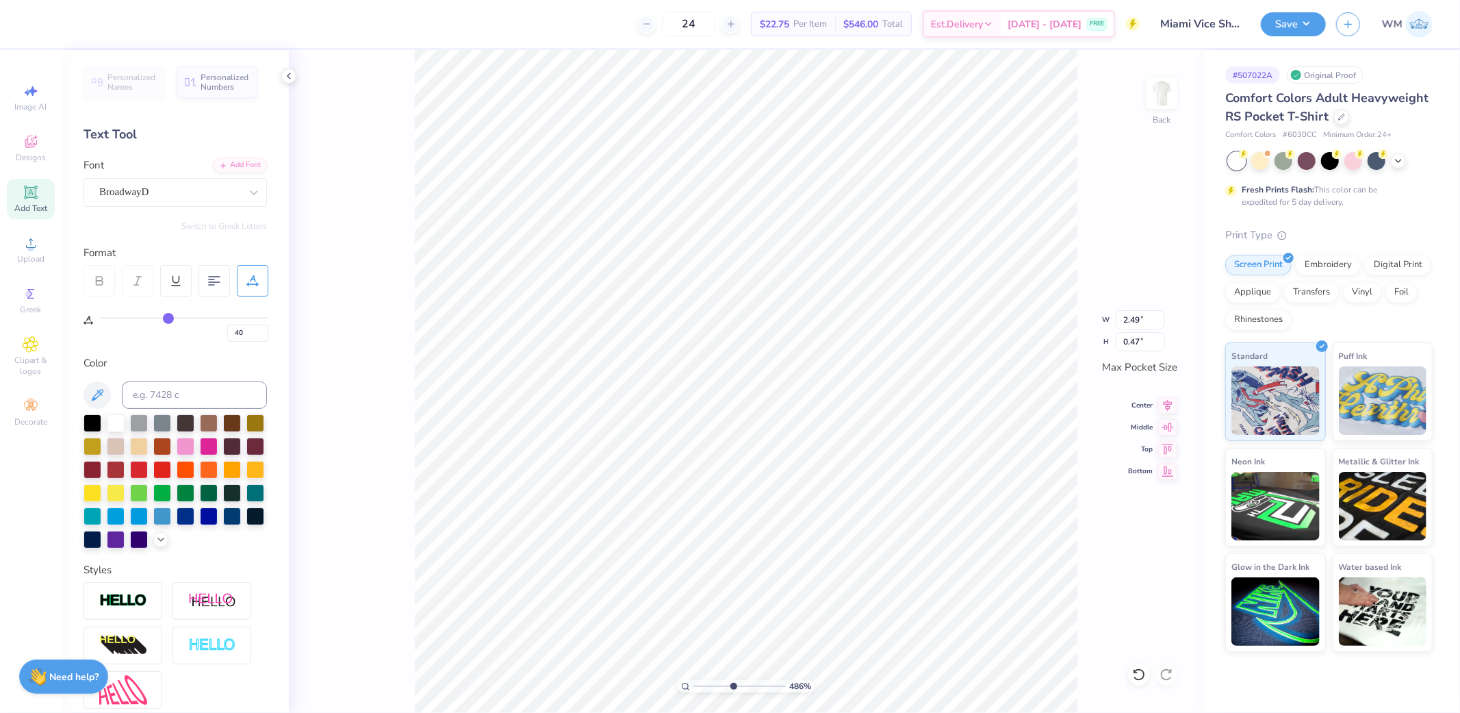
type input "41"
type input "43"
type input "44"
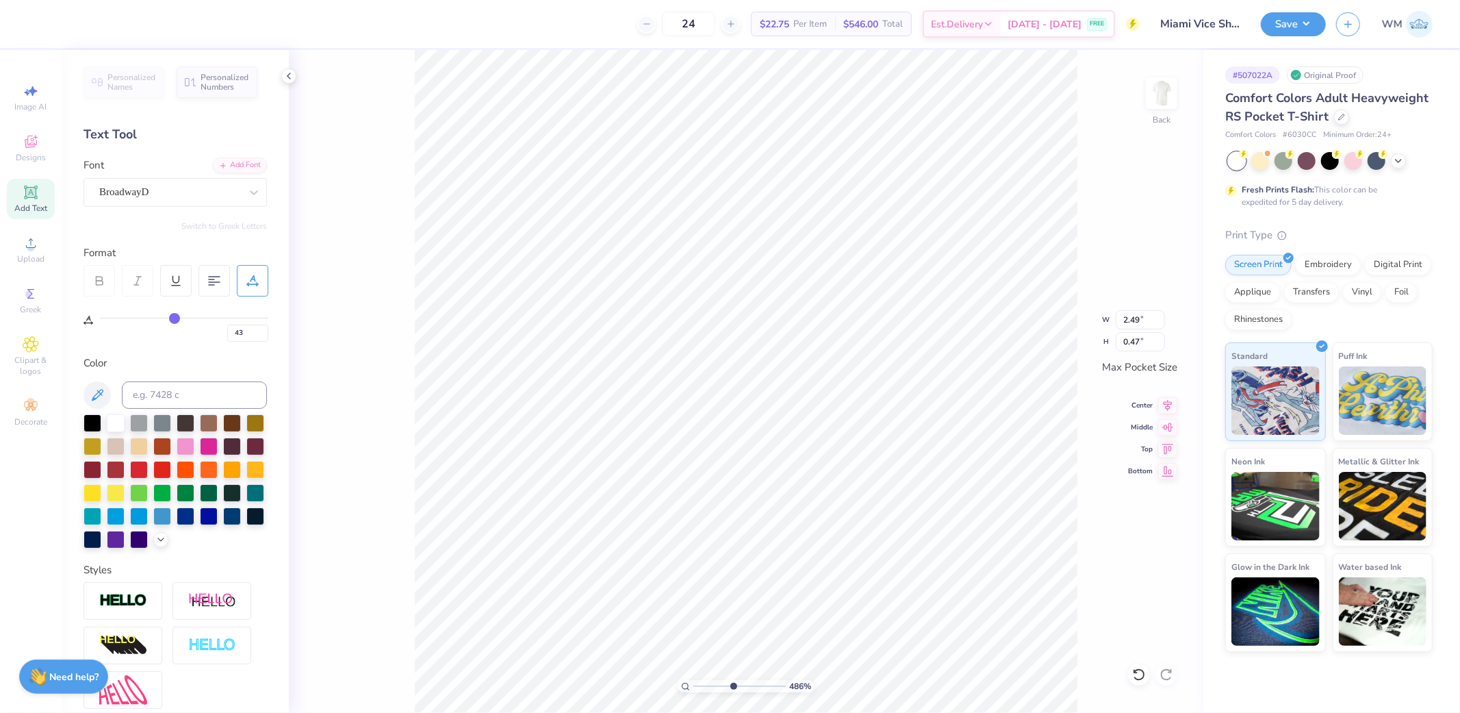
type input "44"
type input "45"
type input "47"
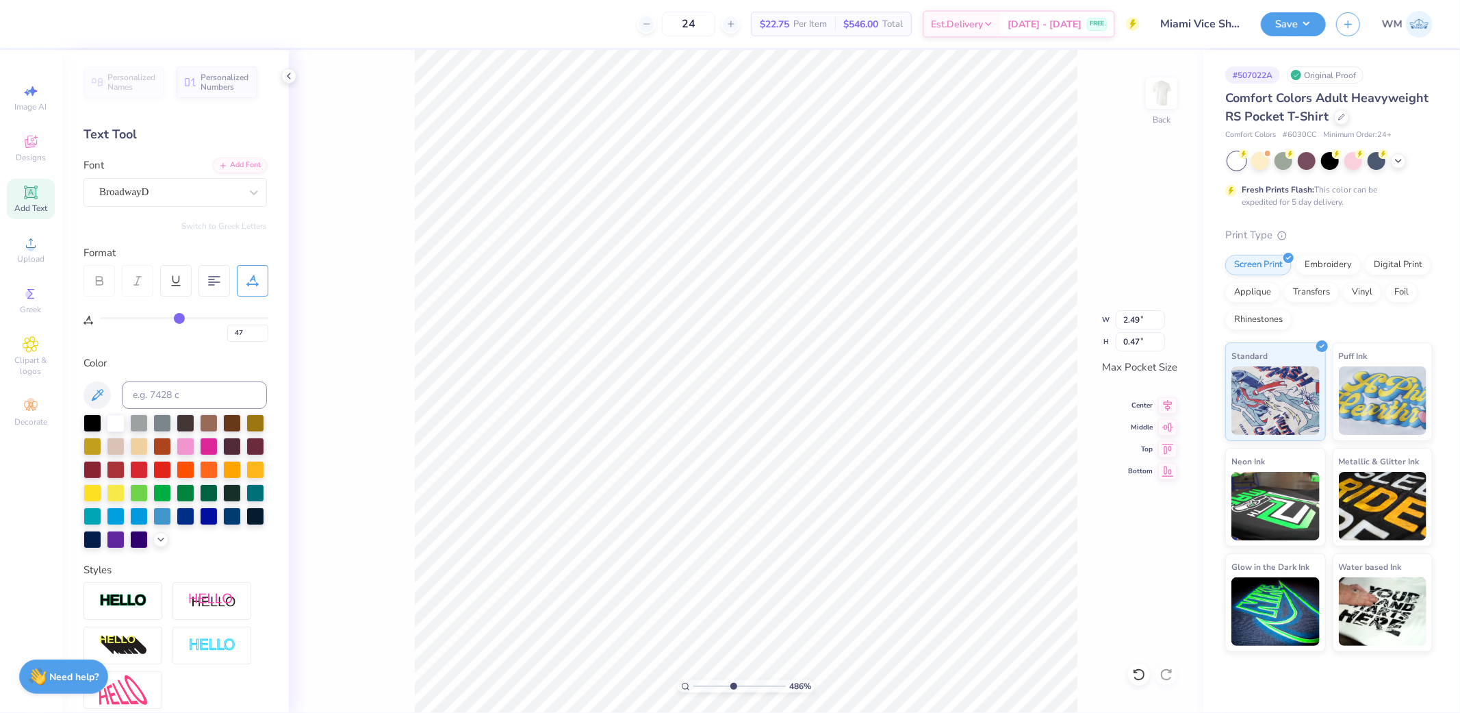
type input "48"
type input "49"
type input "51"
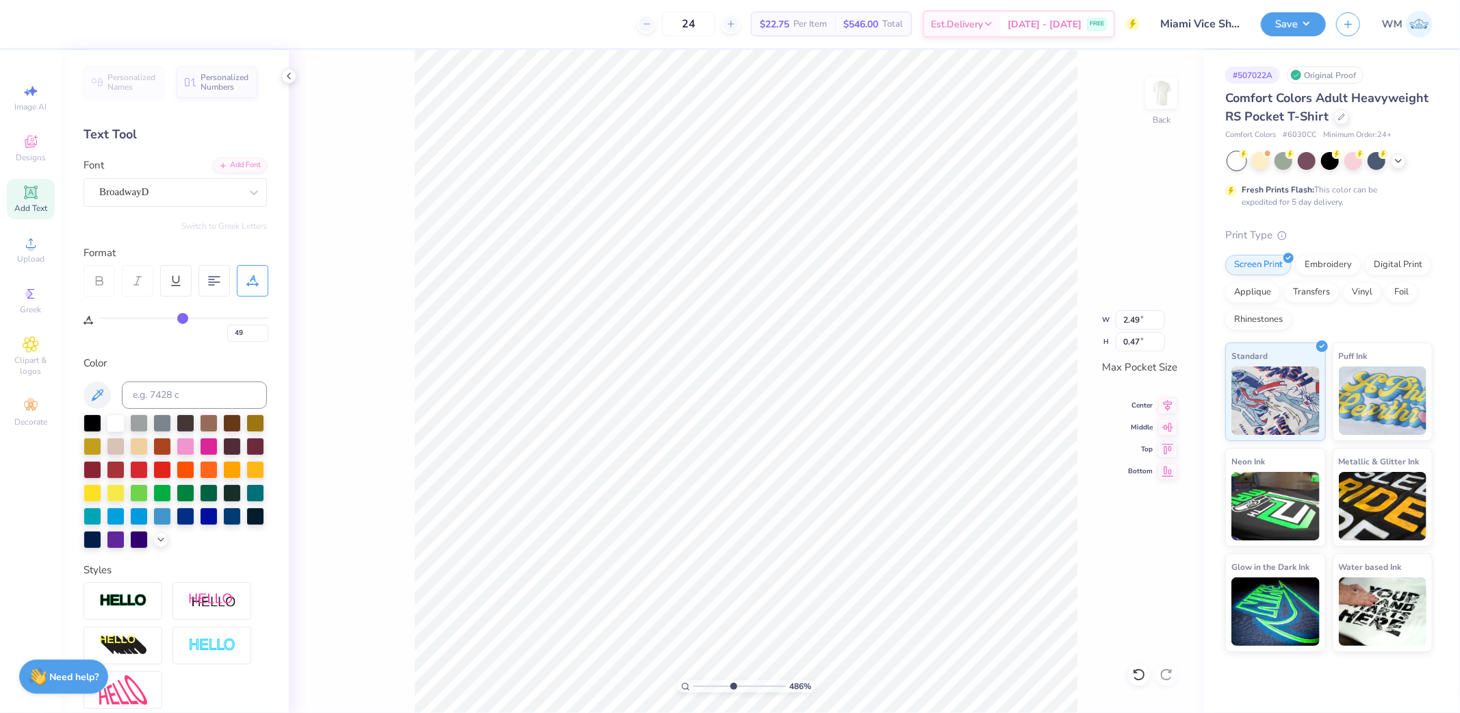
type input "51"
type input "52"
type input "53"
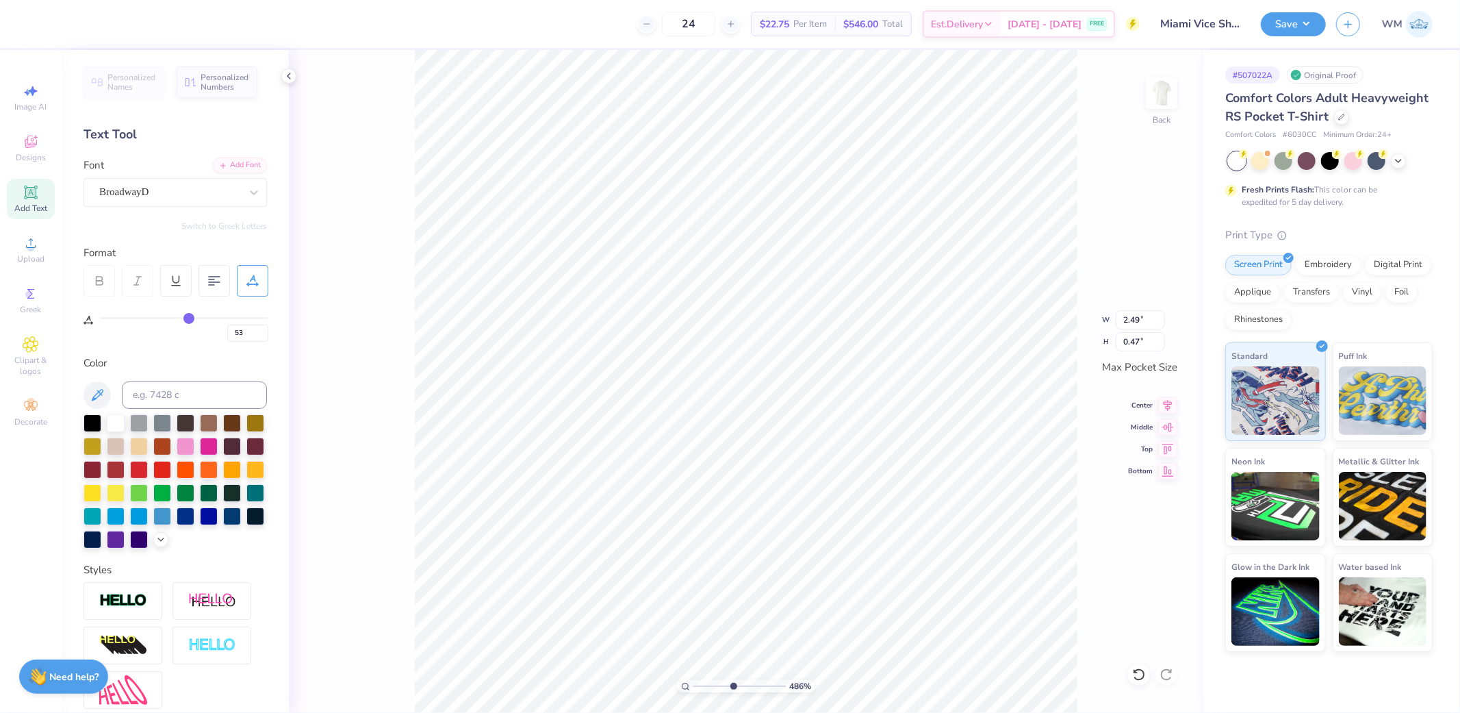
type input "54"
type input "55"
type input "56"
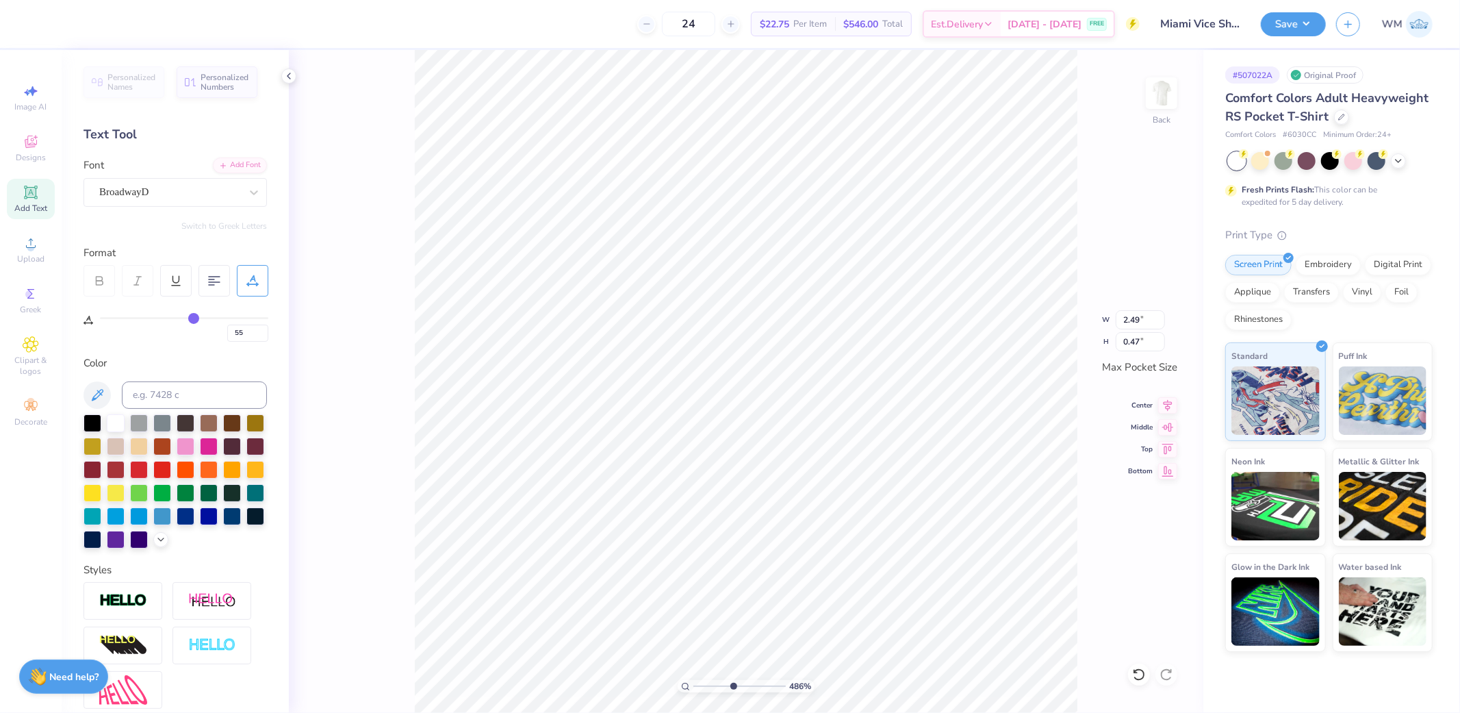
type input "56"
type input "57"
type input "58"
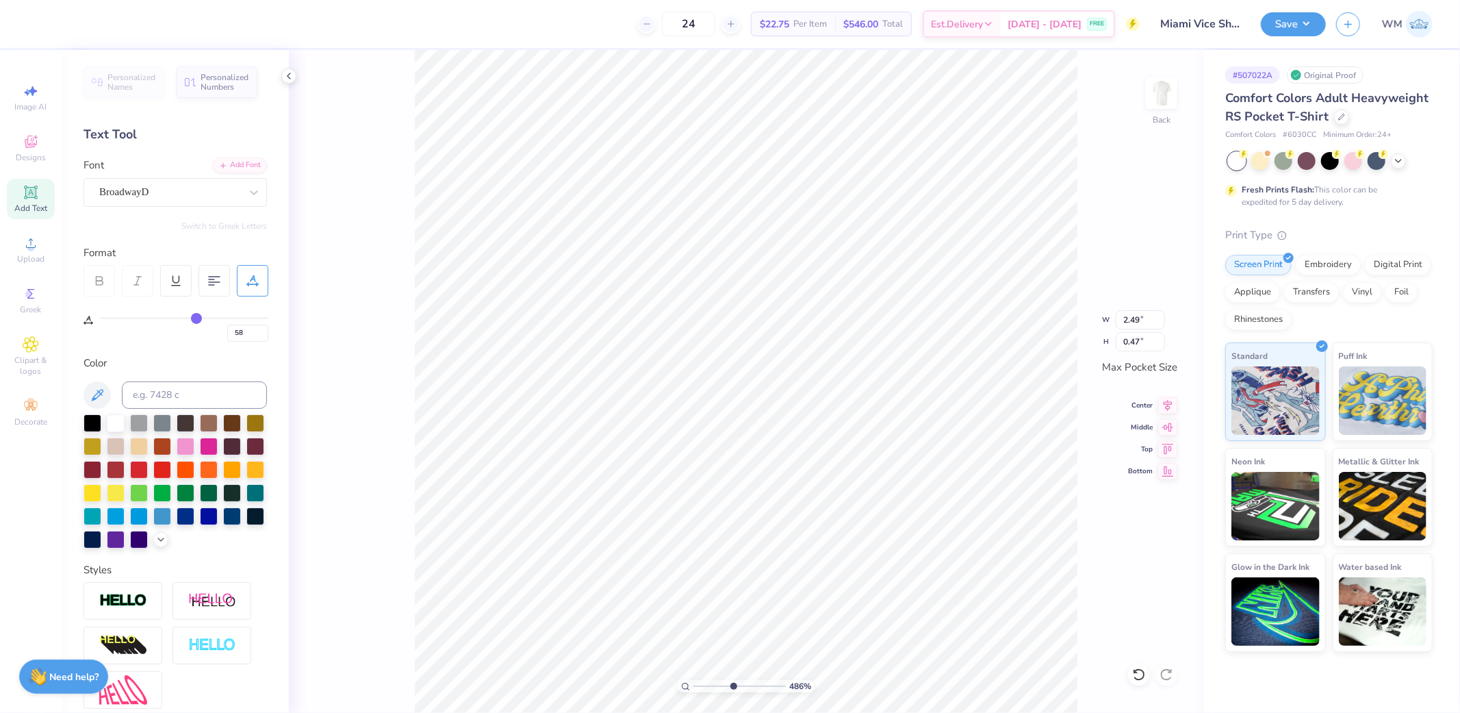
type input "59"
type input "60"
drag, startPoint x: 166, startPoint y: 317, endPoint x: 199, endPoint y: 317, distance: 32.9
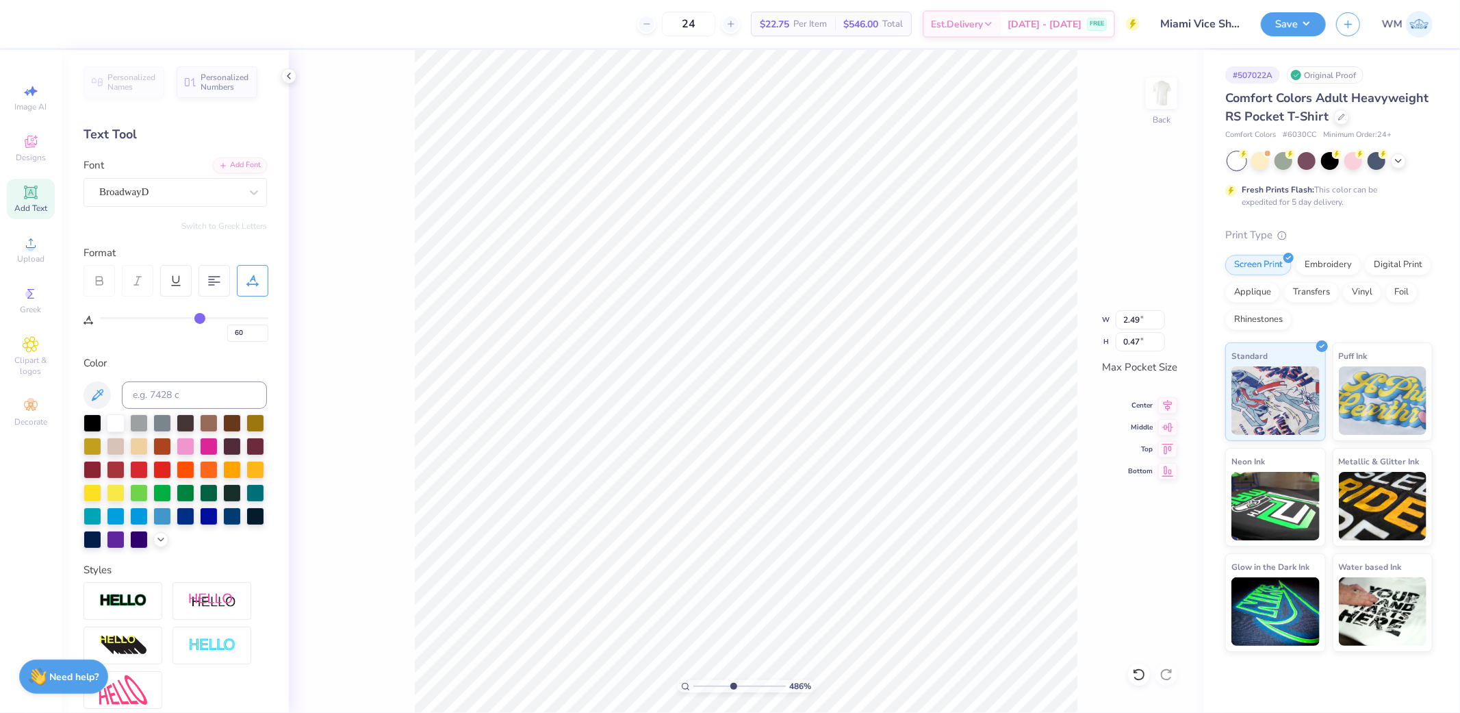
type input "60"
click at [199, 317] on input "range" at bounding box center [184, 318] width 168 height 2
type input "2.91"
click at [1148, 316] on input "3.43" at bounding box center [1140, 319] width 49 height 19
type input "3.50"
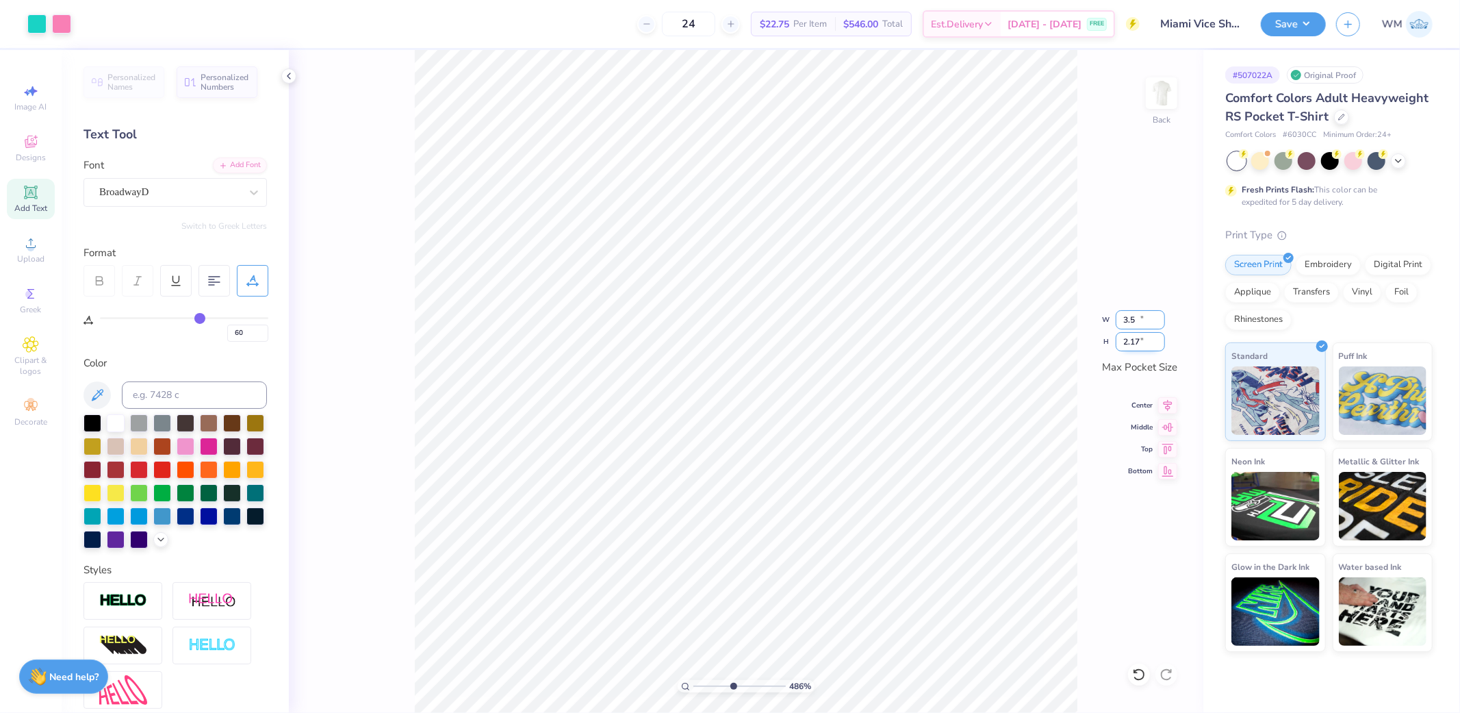
type input "2.17"
click at [1168, 402] on icon at bounding box center [1168, 404] width 9 height 12
click at [1168, 426] on icon at bounding box center [1167, 425] width 19 height 16
click at [687, 687] on icon at bounding box center [685, 686] width 9 height 9
type input "1"
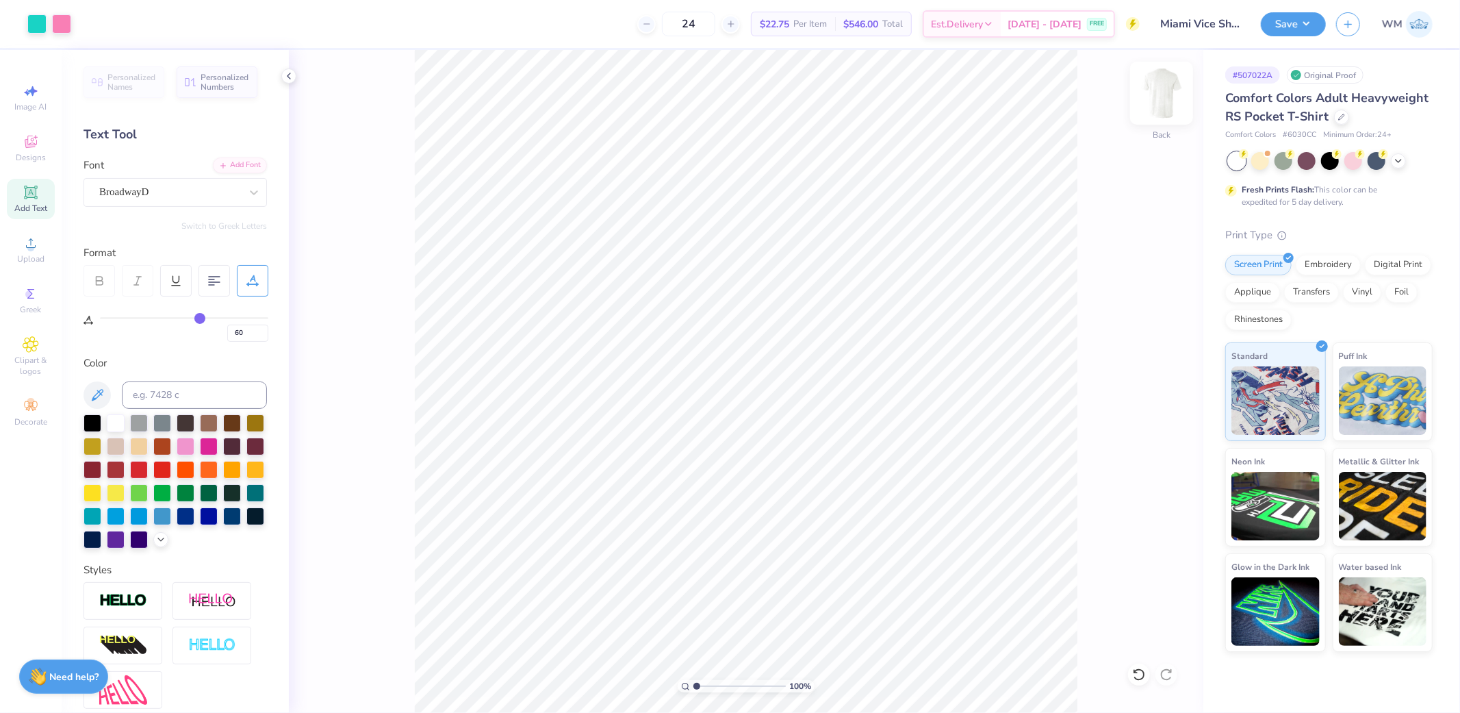
click at [1167, 101] on img at bounding box center [1161, 93] width 55 height 55
click at [29, 249] on circle at bounding box center [31, 248] width 8 height 8
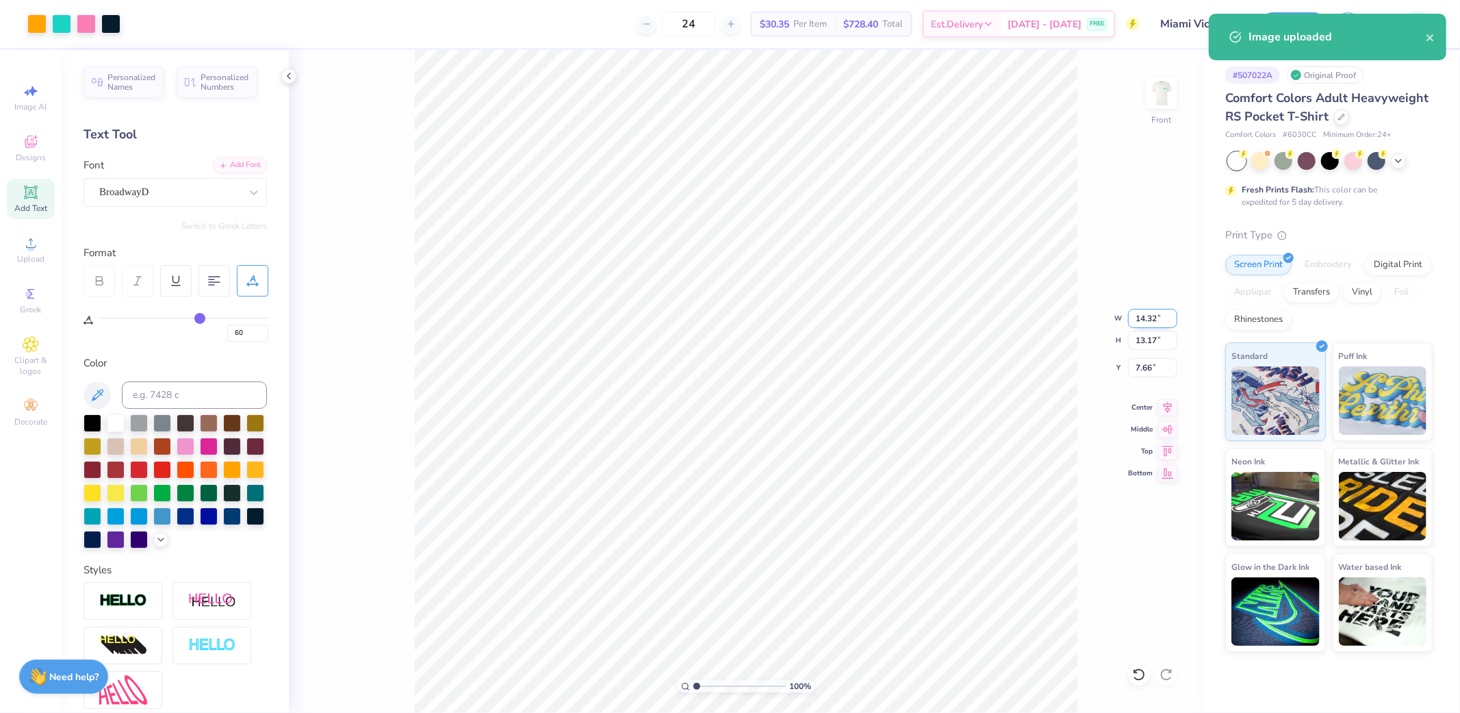
click at [1152, 320] on input "14.32" at bounding box center [1152, 318] width 49 height 19
type input "12.00"
type input "11.04"
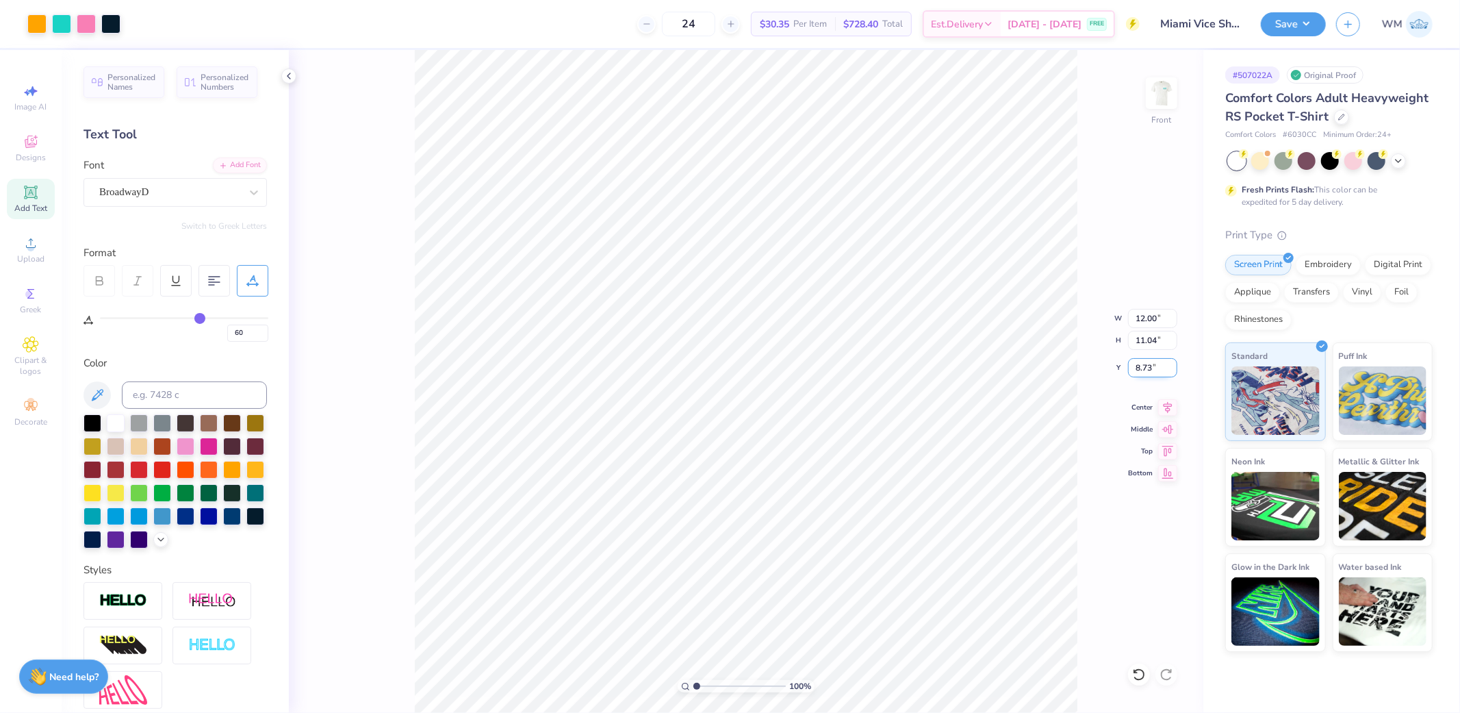
click at [1162, 372] on input "8.73" at bounding box center [1152, 367] width 49 height 19
type input "3.00"
click at [1284, 23] on button "Save" at bounding box center [1293, 22] width 65 height 24
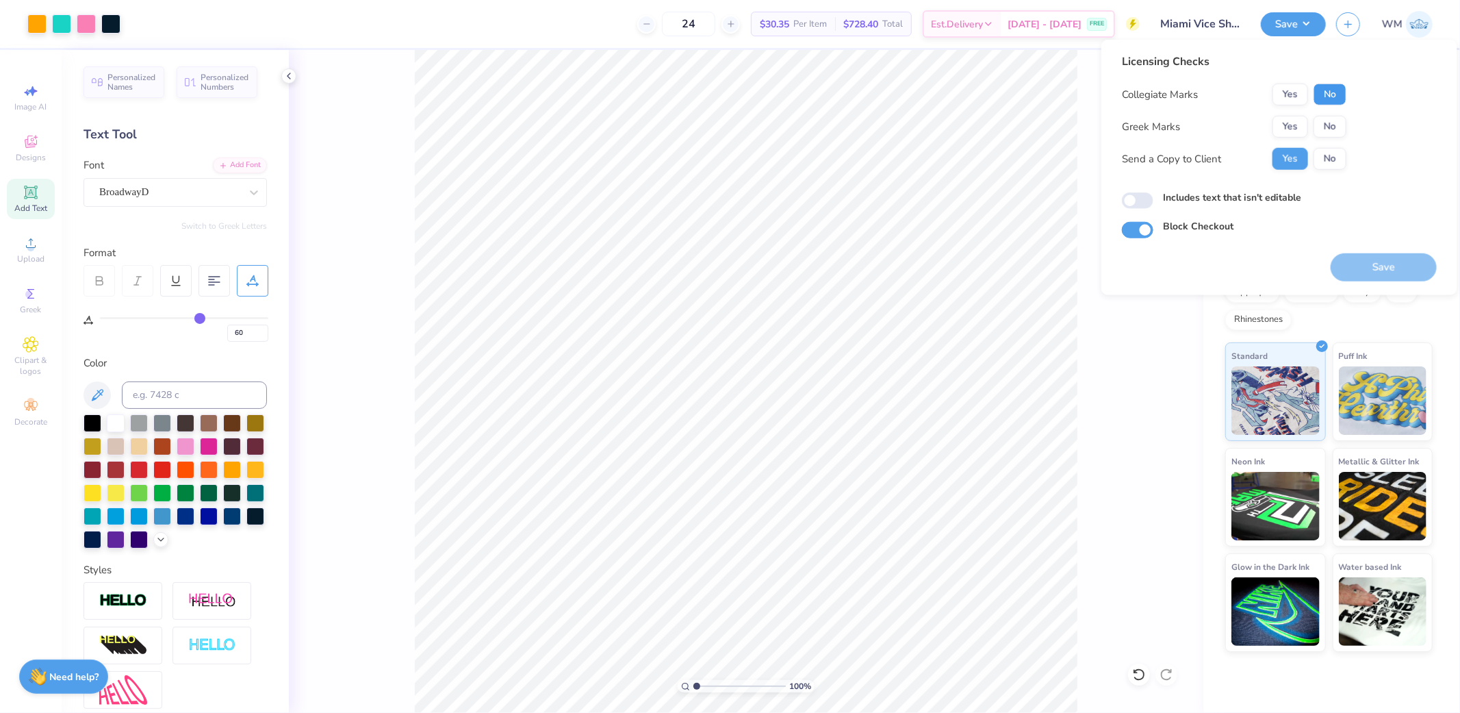
click at [1326, 98] on button "No" at bounding box center [1329, 95] width 33 height 22
click at [1333, 122] on button "No" at bounding box center [1329, 127] width 33 height 22
click at [1133, 203] on input "Includes text that isn't editable" at bounding box center [1137, 200] width 31 height 16
checkbox input "true"
click at [1379, 262] on button "Save" at bounding box center [1384, 267] width 106 height 28
